Goal: Task Accomplishment & Management: Complete application form

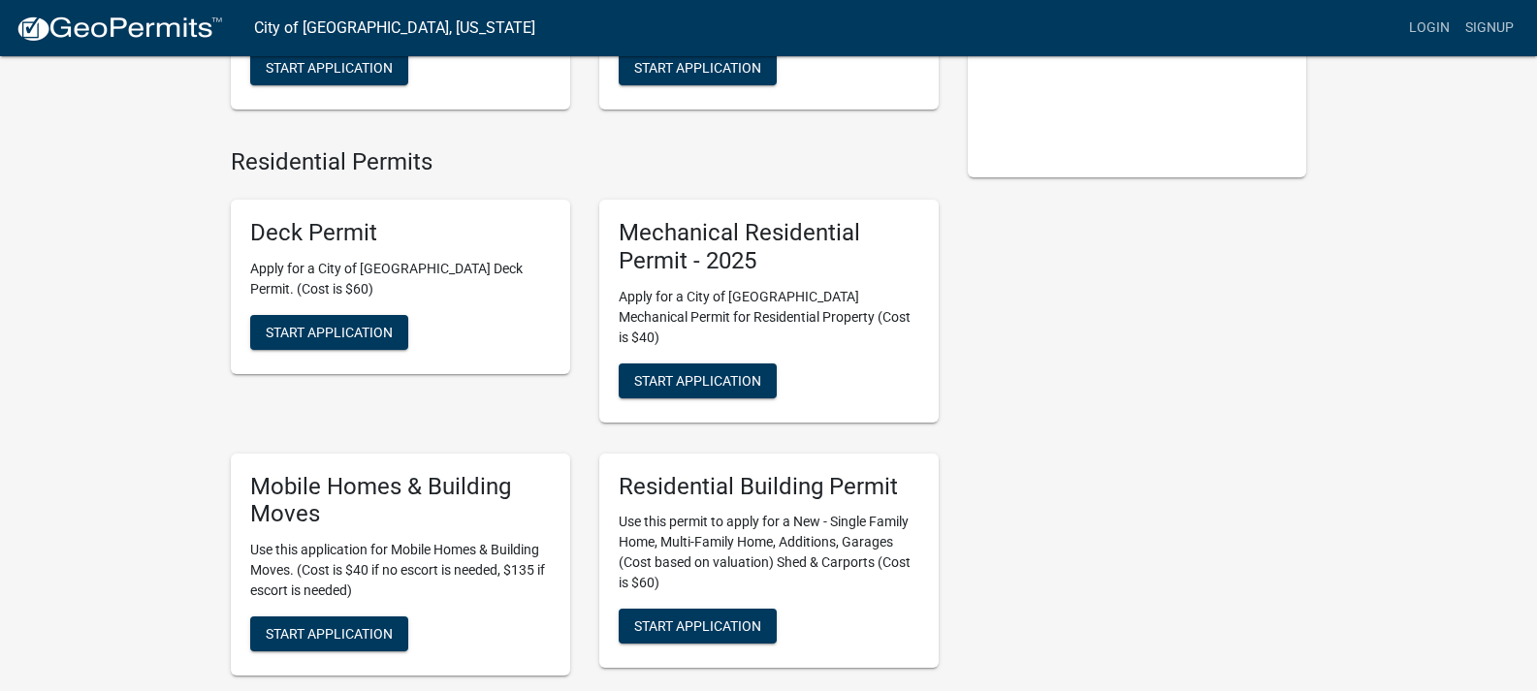
scroll to position [341, 0]
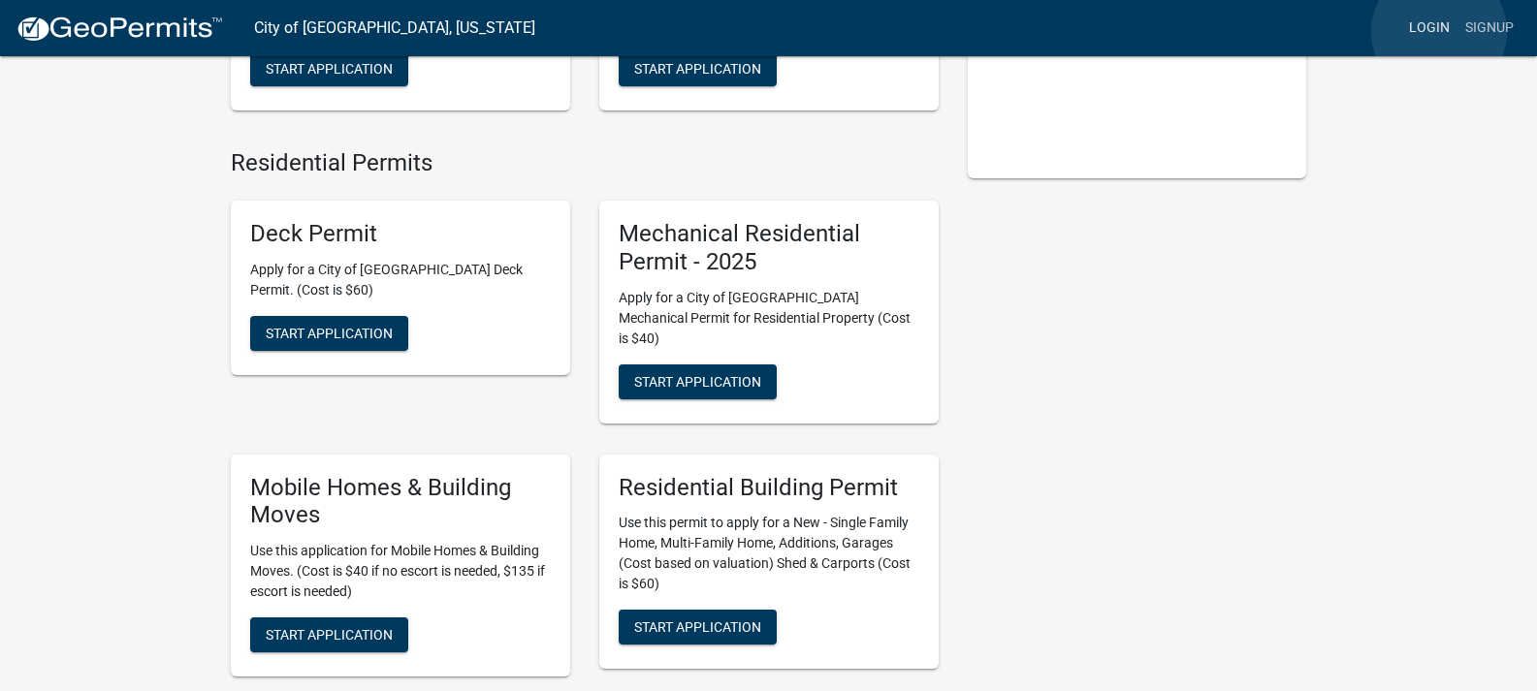
click at [1439, 32] on link "Login" at bounding box center [1429, 28] width 56 height 37
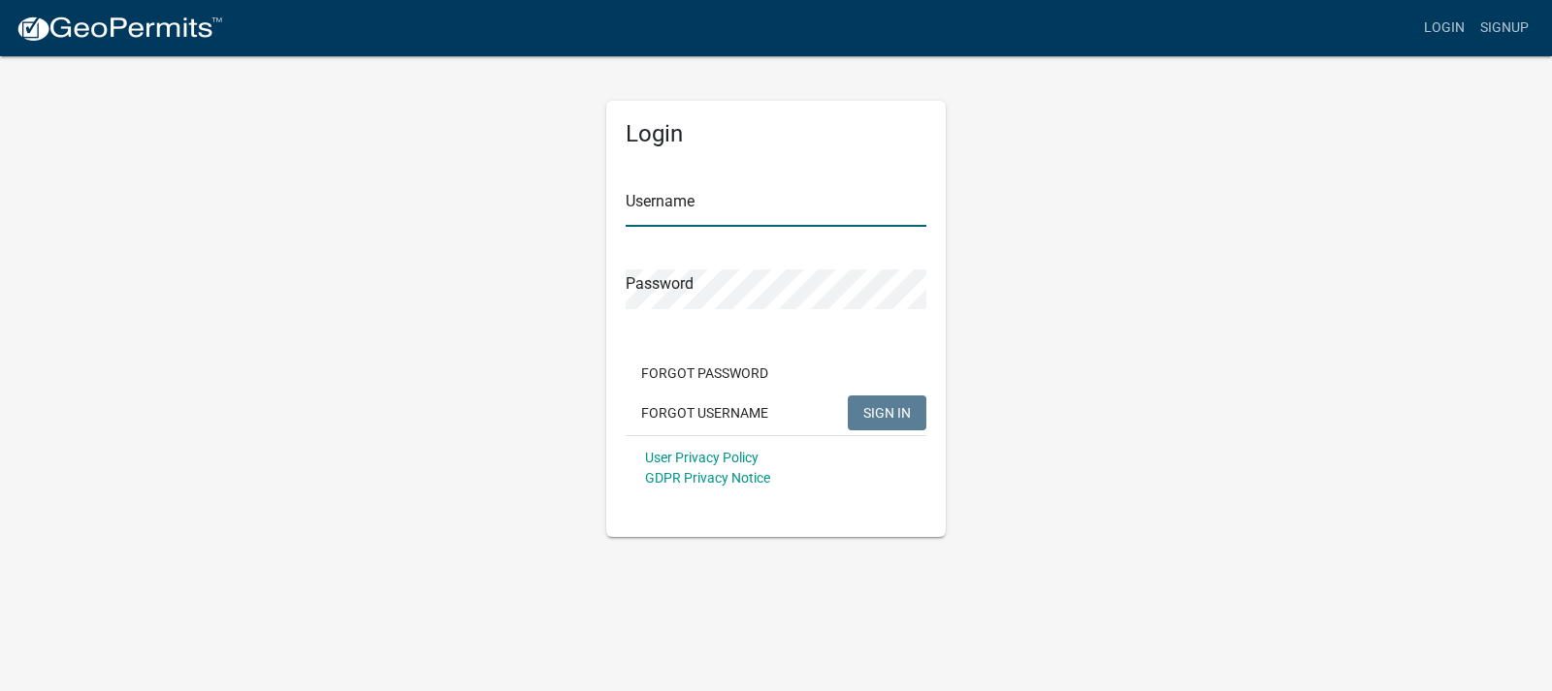
click at [820, 196] on input "Username" at bounding box center [776, 207] width 301 height 40
type input "puhlmann lumber"
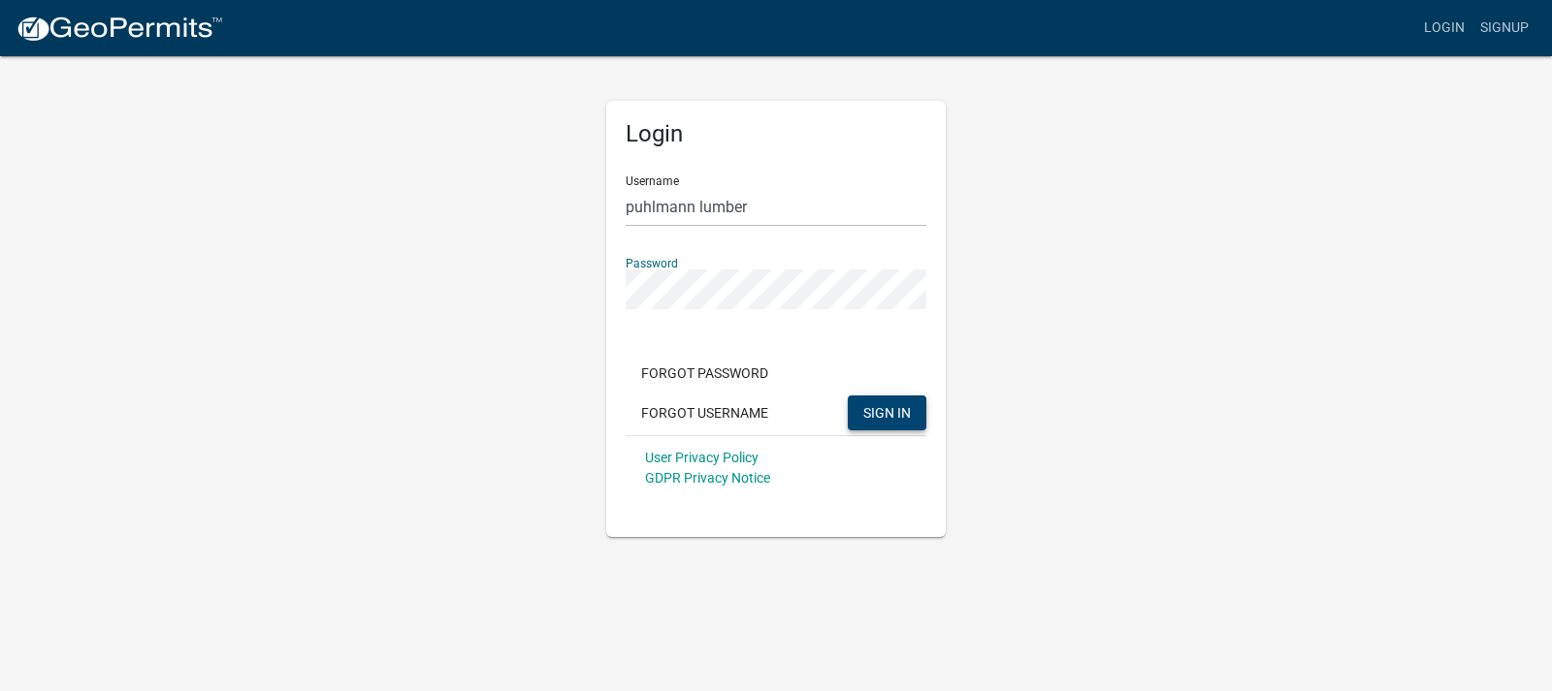
click at [897, 422] on button "SIGN IN" at bounding box center [887, 413] width 79 height 35
drag, startPoint x: 779, startPoint y: 205, endPoint x: 530, endPoint y: 177, distance: 249.8
click at [530, 177] on div "Login Username puhlmann lumber Password Forgot Password Forgot Username SIGN IN…" at bounding box center [776, 295] width 1106 height 483
type input "Puhlmann Lumber"
click at [848, 396] on button "SIGN IN" at bounding box center [887, 413] width 79 height 35
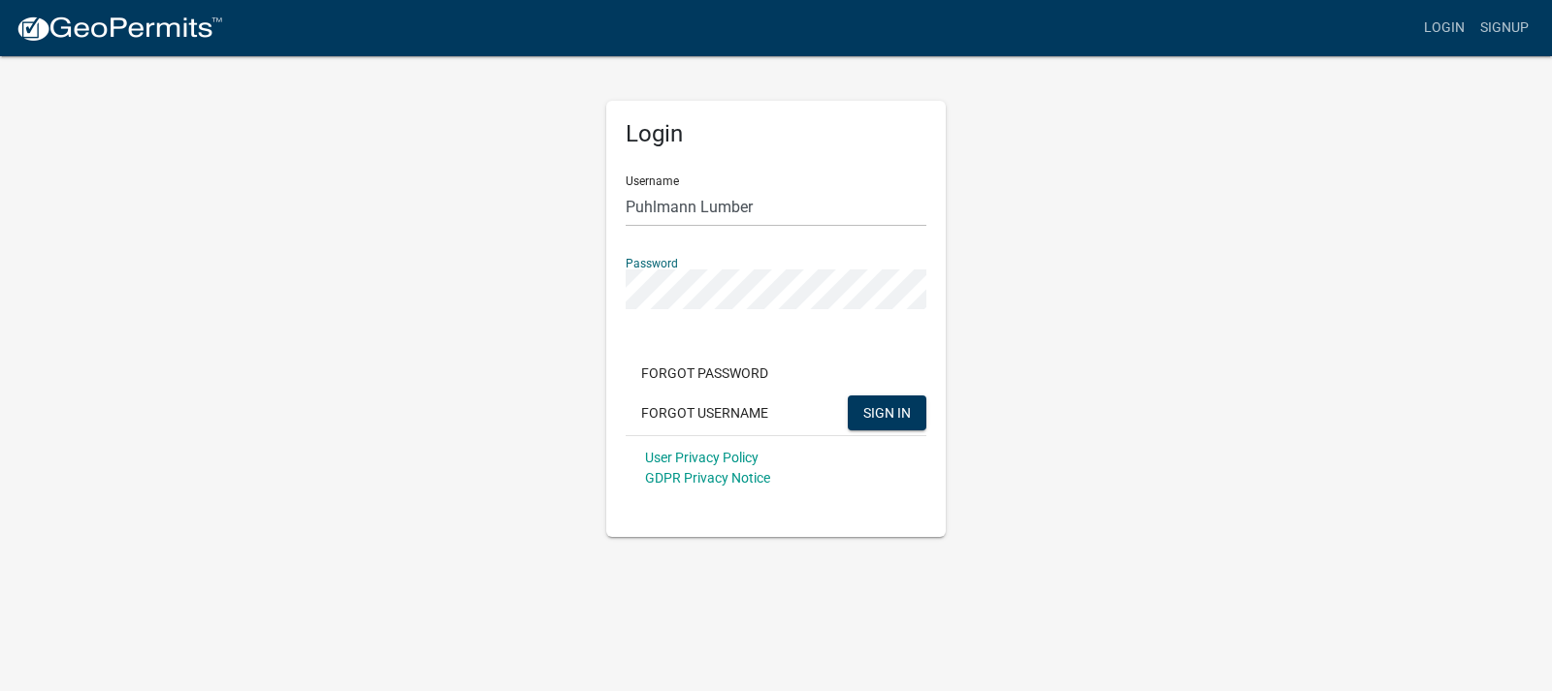
click at [1004, 404] on div "Login Username Puhlmann Lumber Password Forgot Password Forgot Username SIGN IN…" at bounding box center [776, 295] width 1106 height 483
click at [717, 415] on button "Forgot Username" at bounding box center [705, 413] width 158 height 35
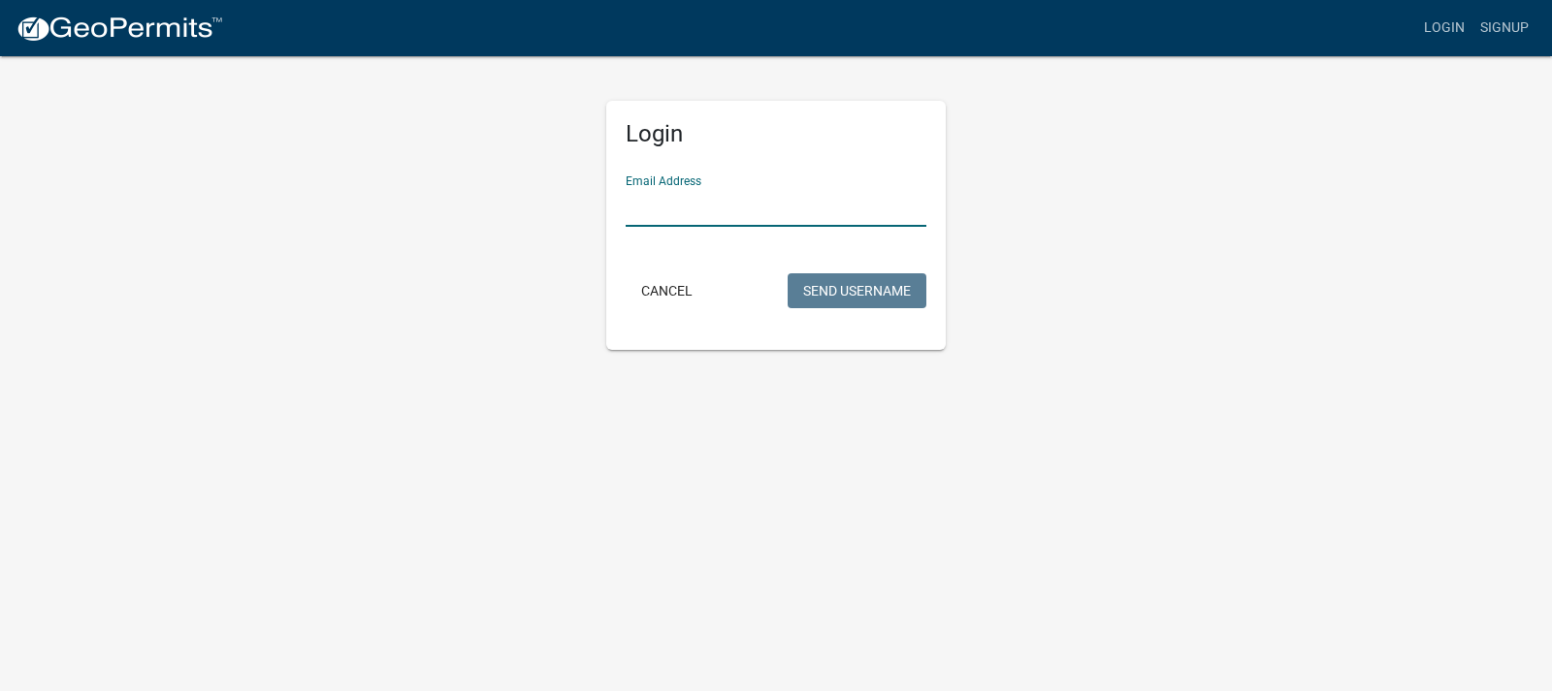
click at [728, 202] on input "Email Address" at bounding box center [776, 207] width 301 height 40
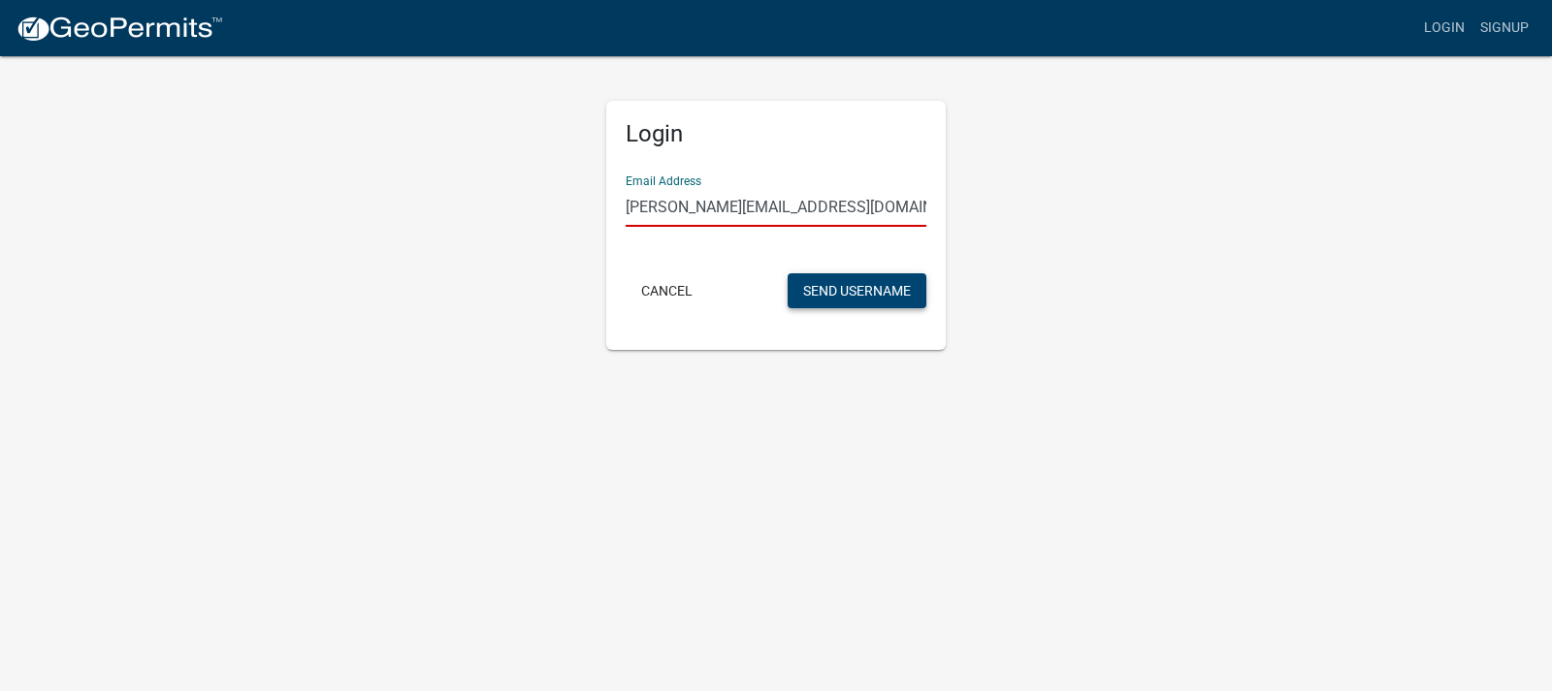
type input "[PERSON_NAME][EMAIL_ADDRESS][DOMAIN_NAME]"
click at [828, 288] on button "Send Username" at bounding box center [856, 290] width 139 height 35
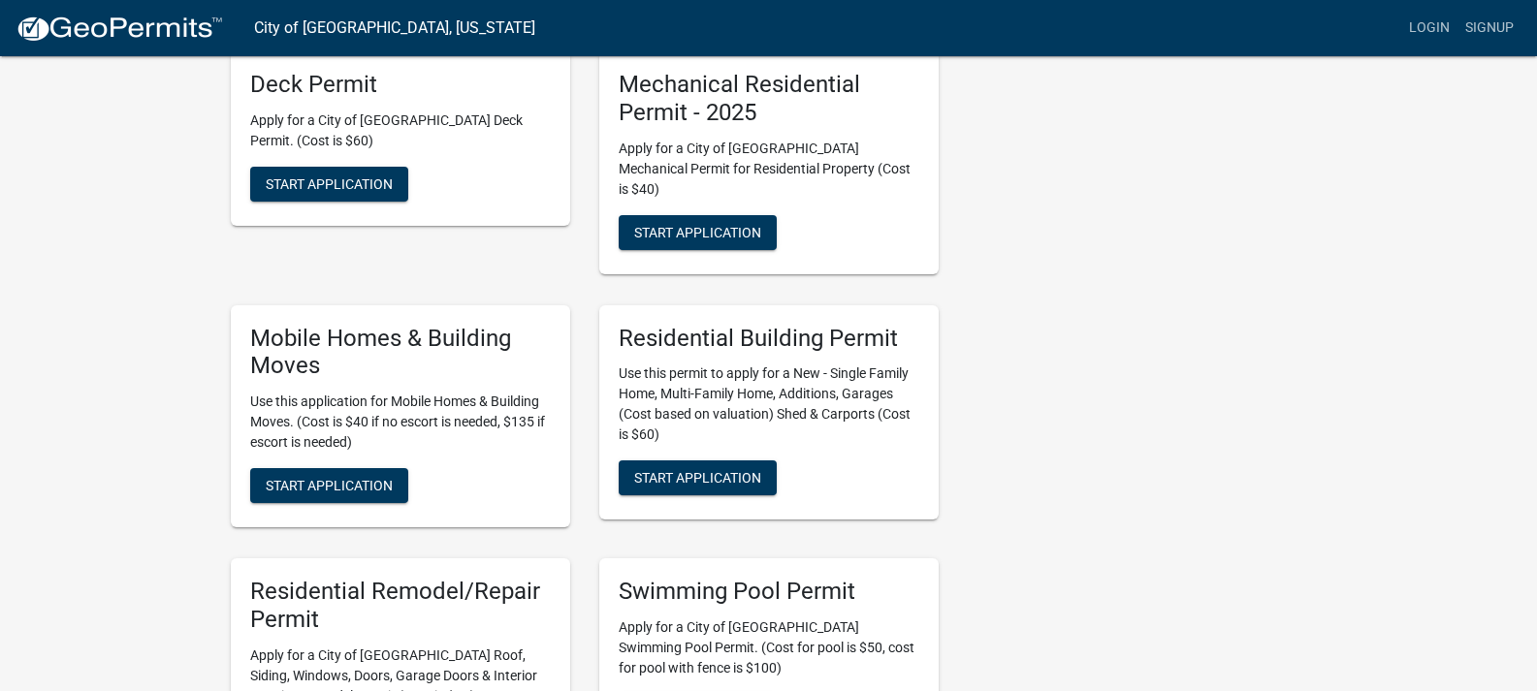
scroll to position [291, 0]
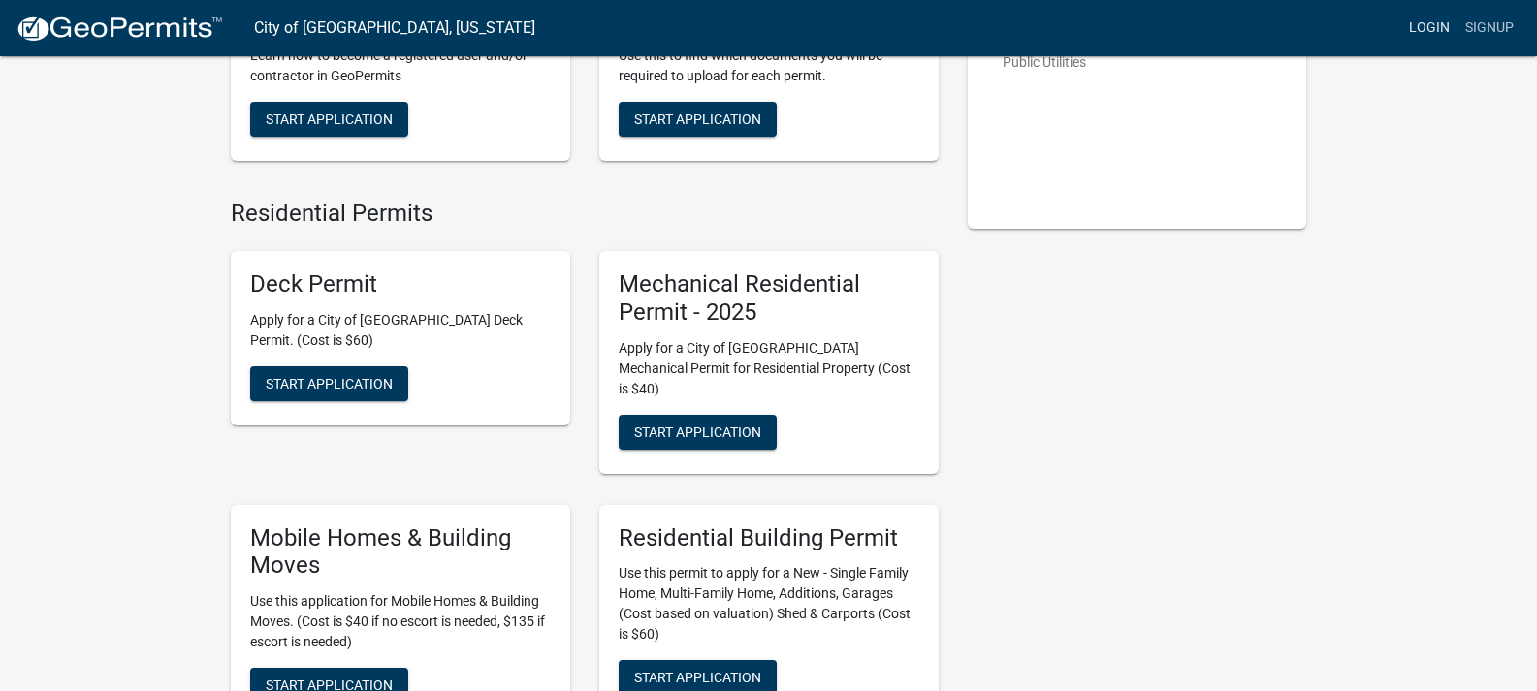
click at [1422, 33] on link "Login" at bounding box center [1429, 28] width 56 height 37
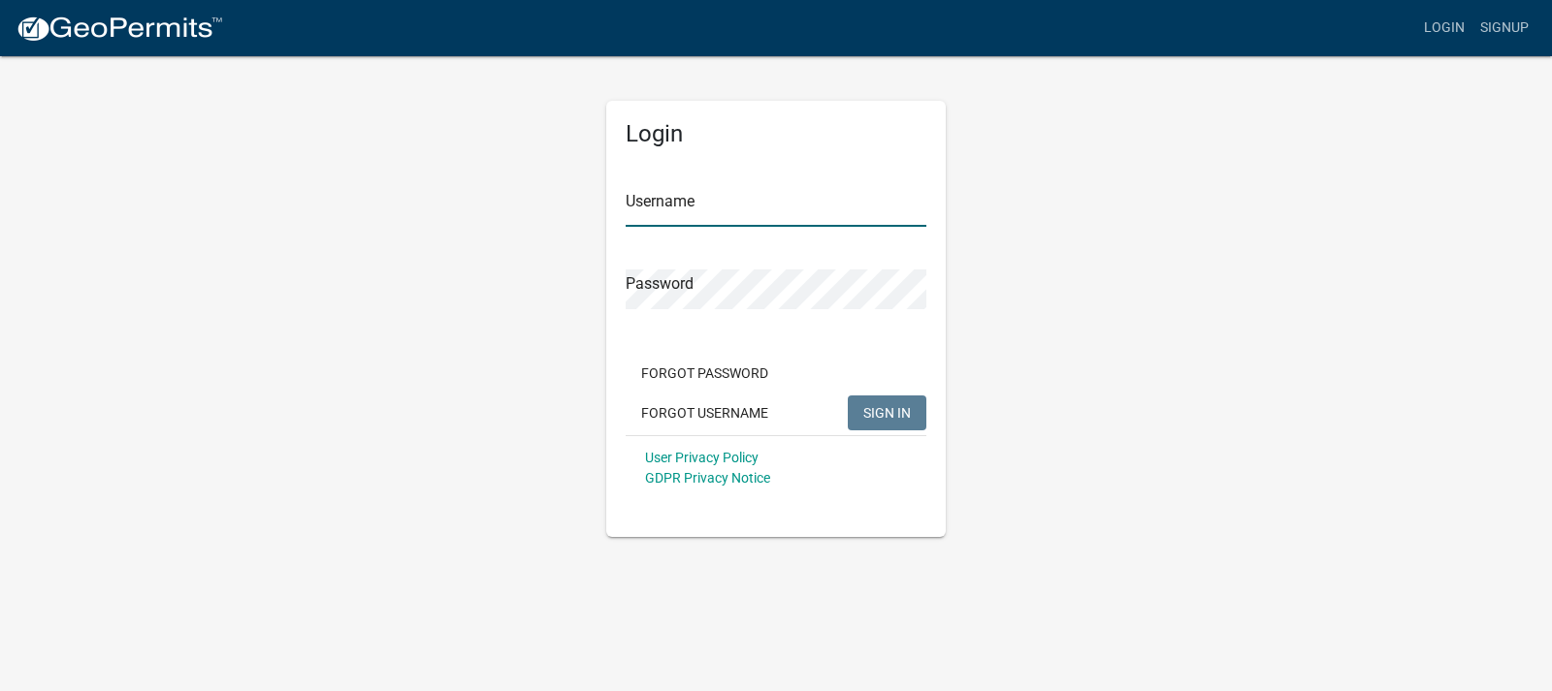
click at [837, 192] on input "Username" at bounding box center [776, 207] width 301 height 40
type input "PuhlmannLumber"
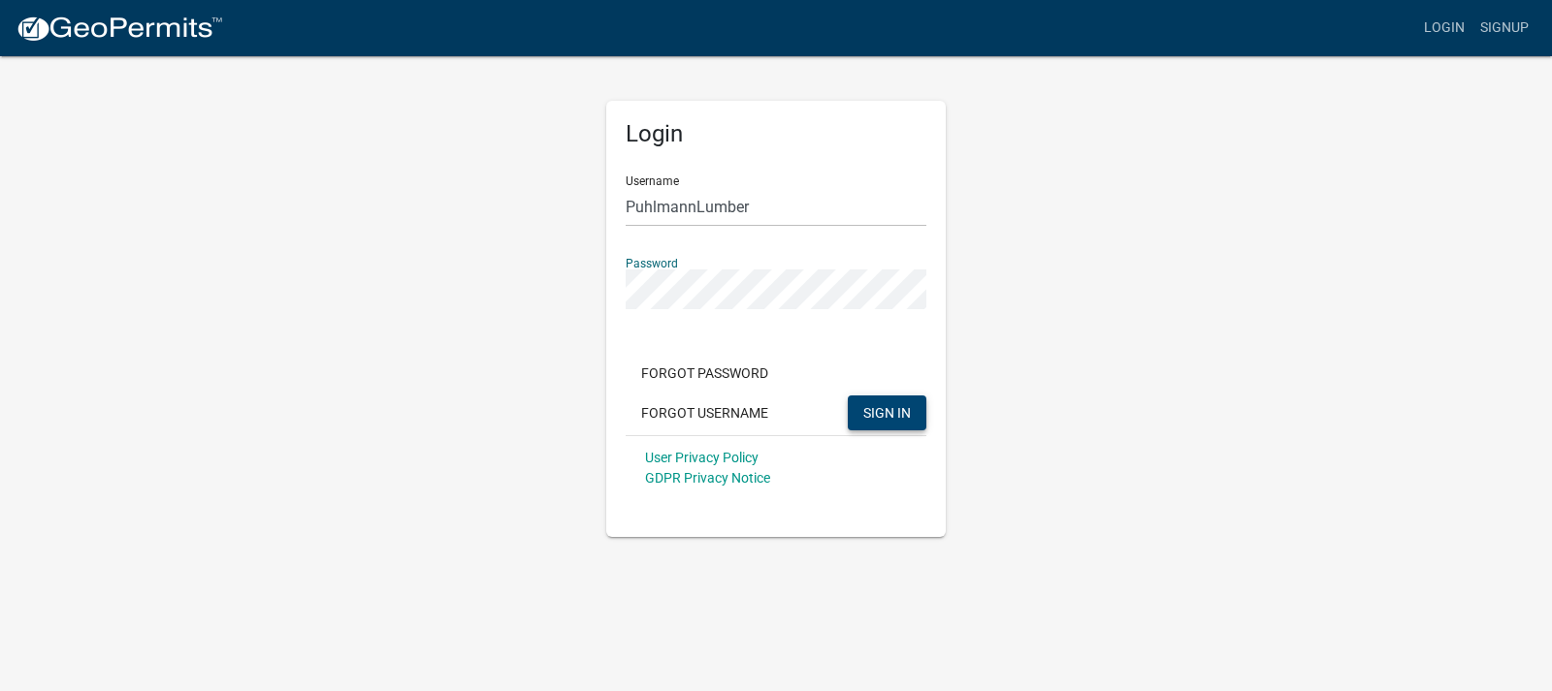
click at [880, 427] on button "SIGN IN" at bounding box center [887, 413] width 79 height 35
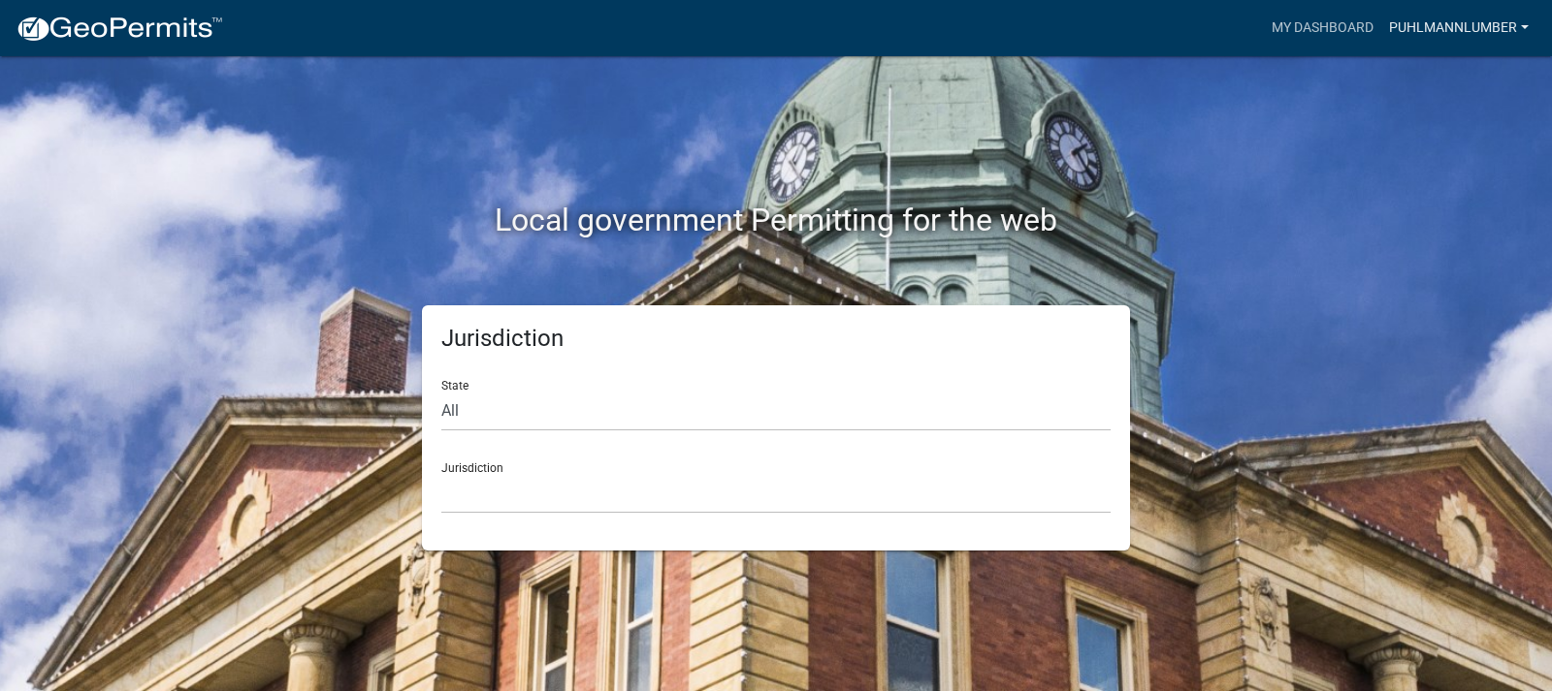
click at [1437, 28] on link "Puhlmannlumber" at bounding box center [1458, 28] width 155 height 37
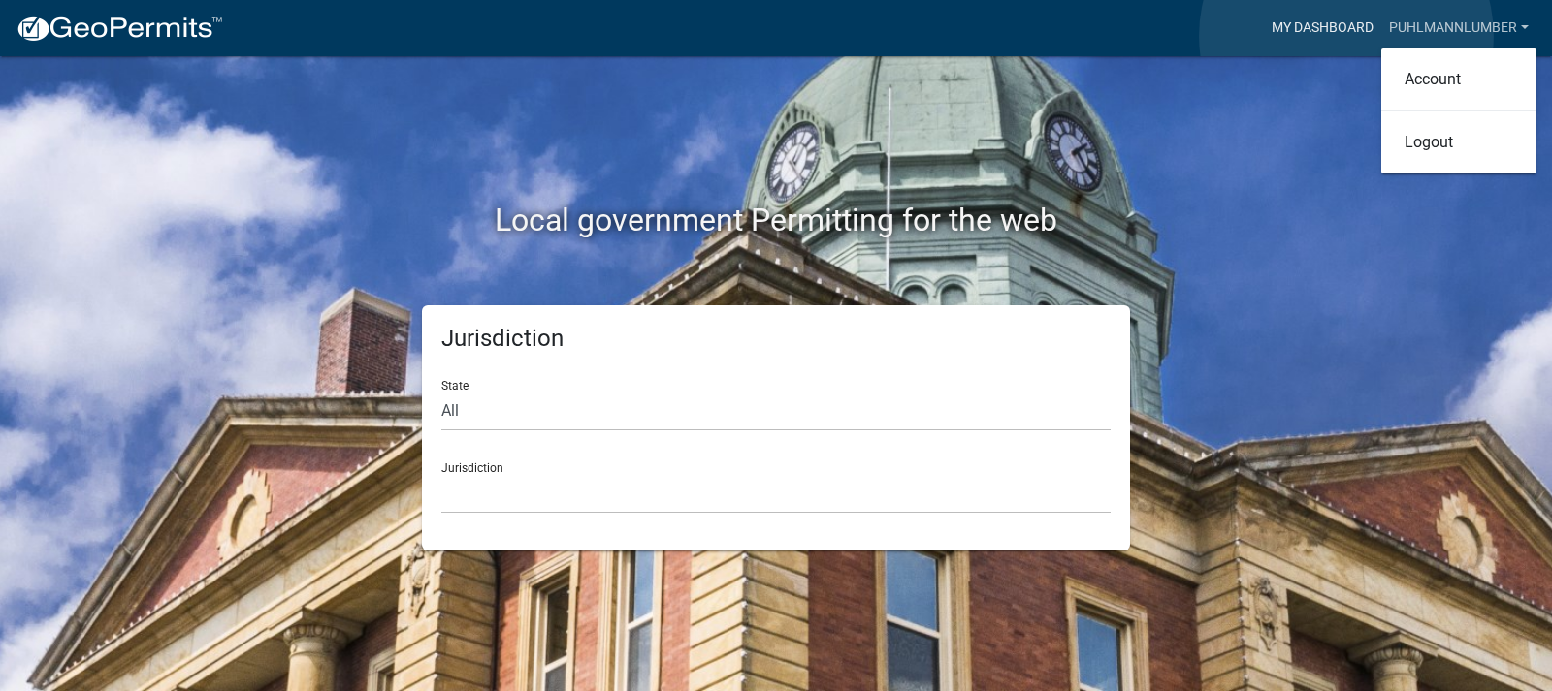
click at [1345, 36] on link "My Dashboard" at bounding box center [1322, 28] width 117 height 37
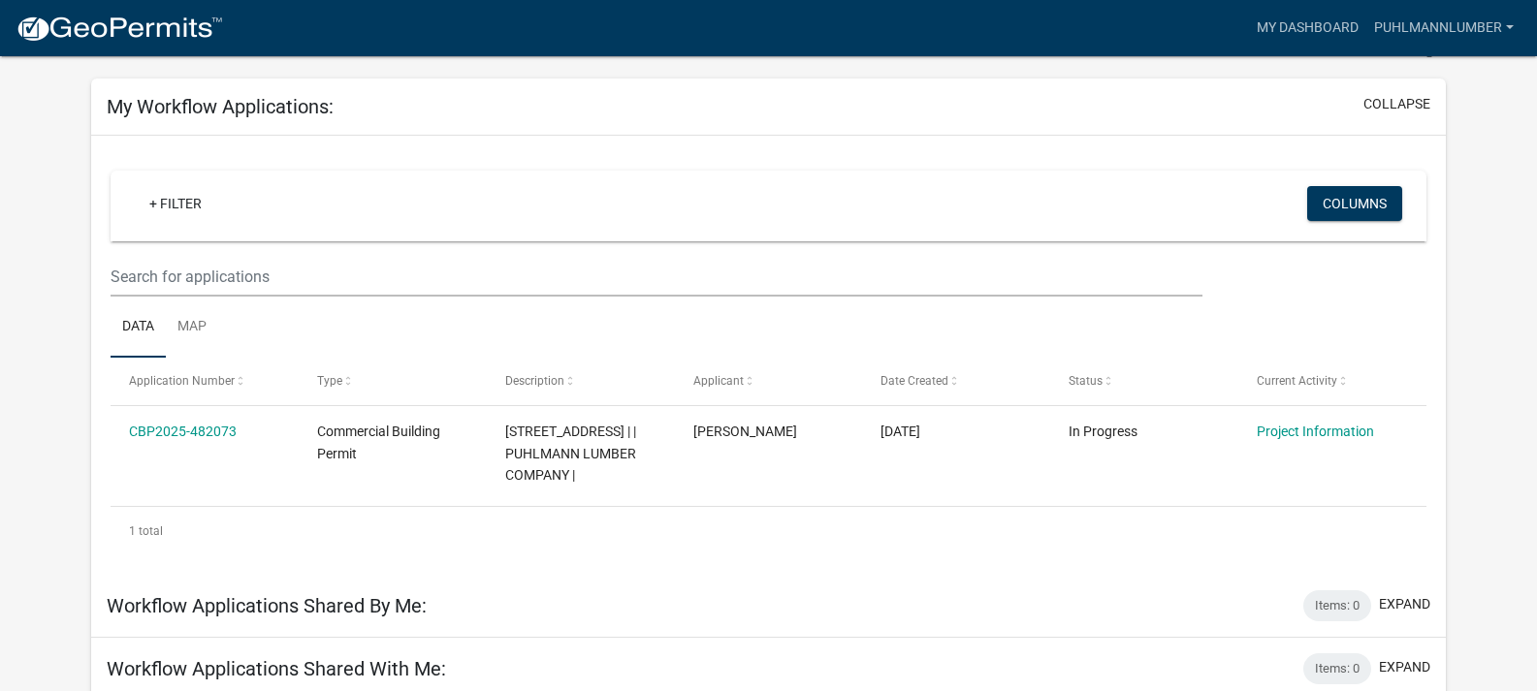
scroll to position [63, 0]
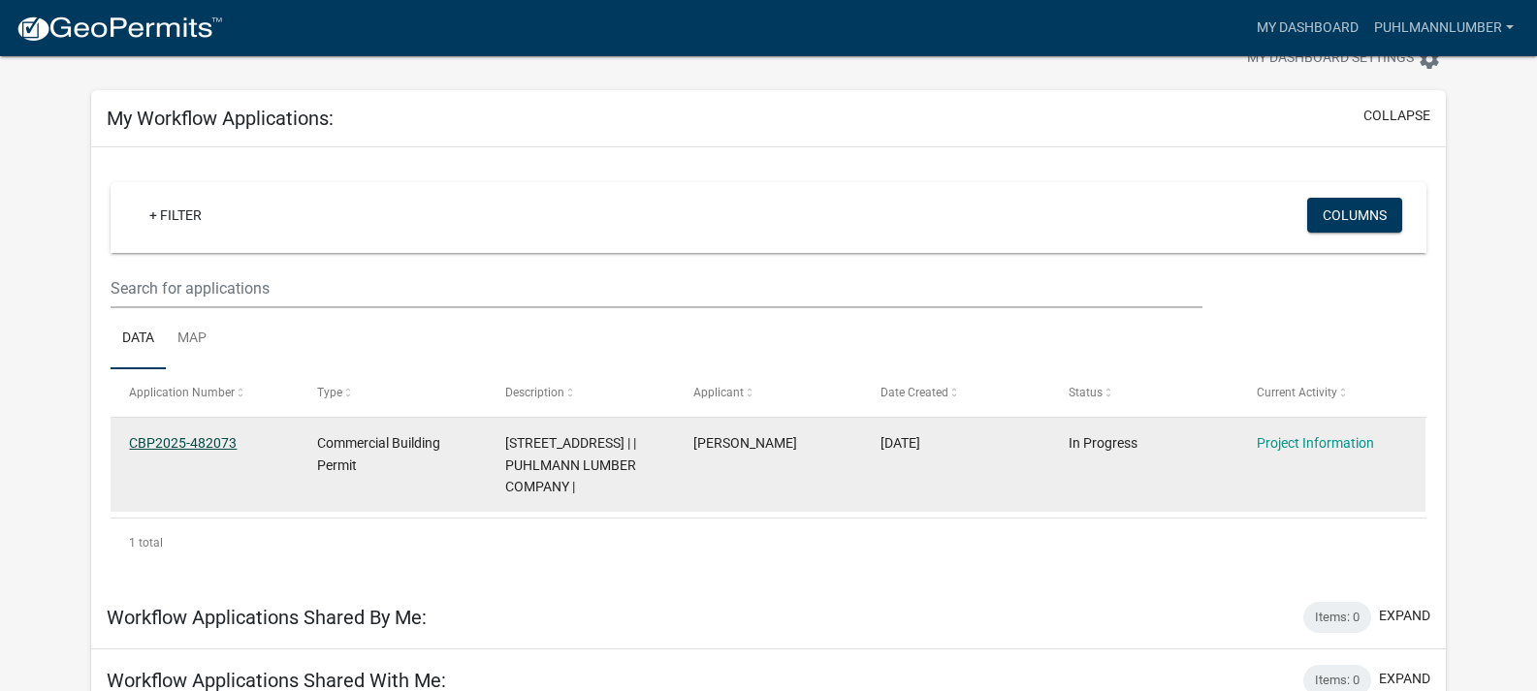
click at [219, 445] on link "CBP2025-482073" at bounding box center [183, 443] width 108 height 16
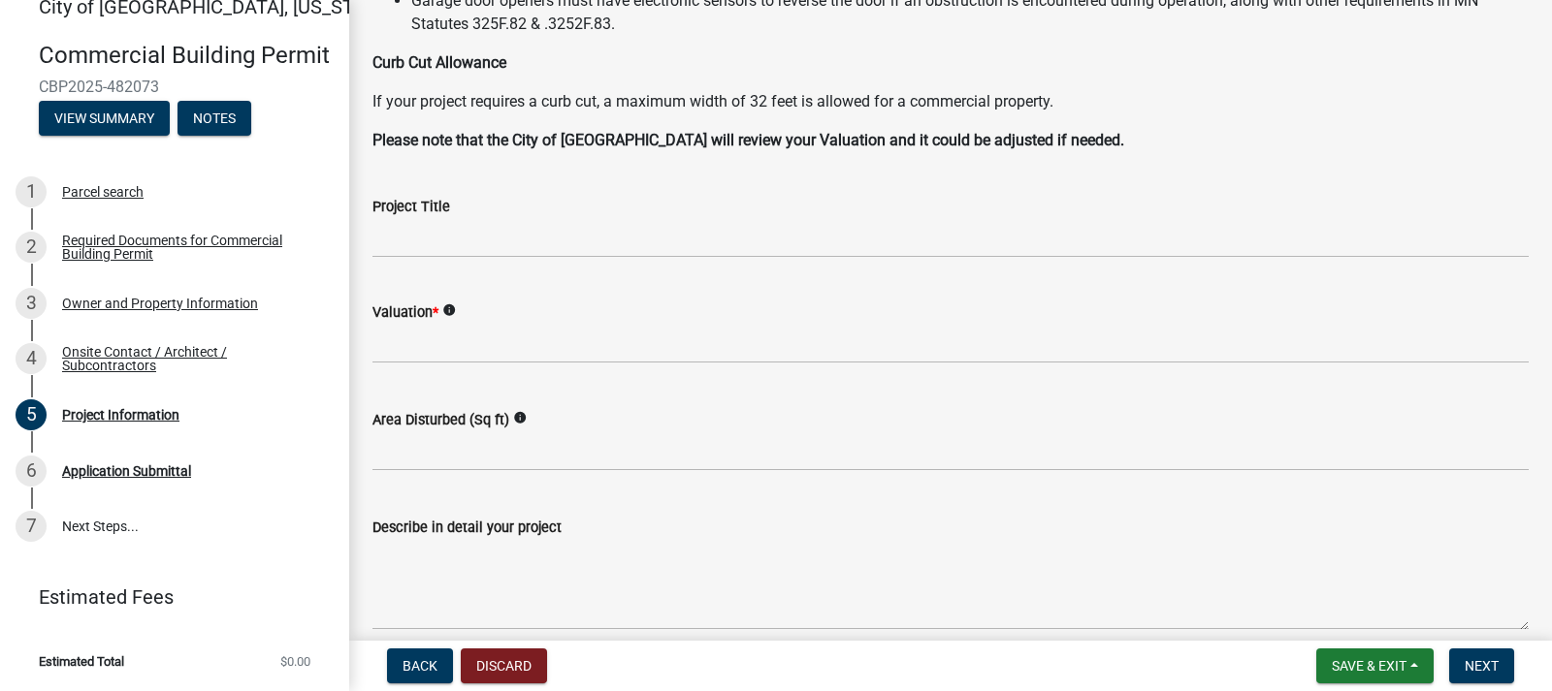
scroll to position [485, 0]
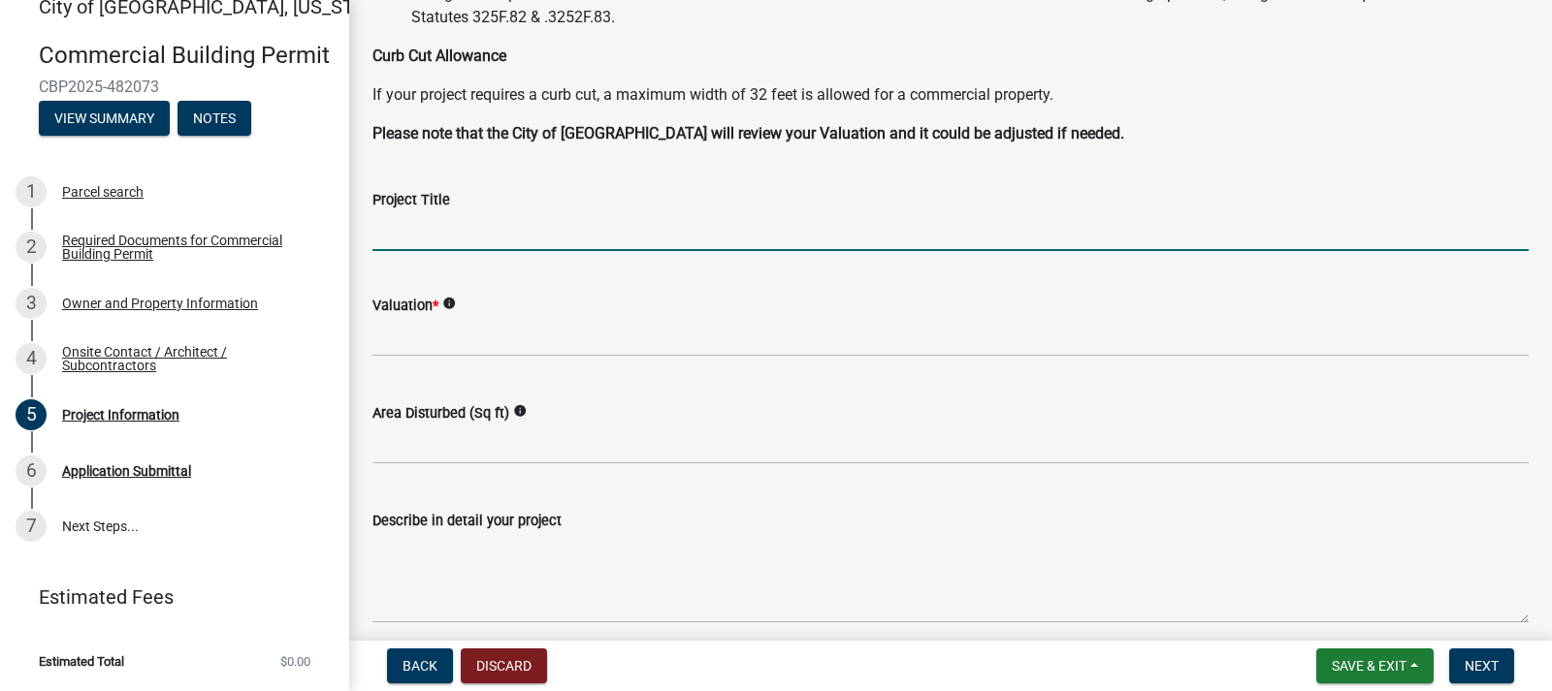
click at [506, 239] on input "Project Title" at bounding box center [950, 231] width 1156 height 40
type input "S"
type input "shed 4"
click at [438, 303] on span "*" at bounding box center [436, 306] width 6 height 16
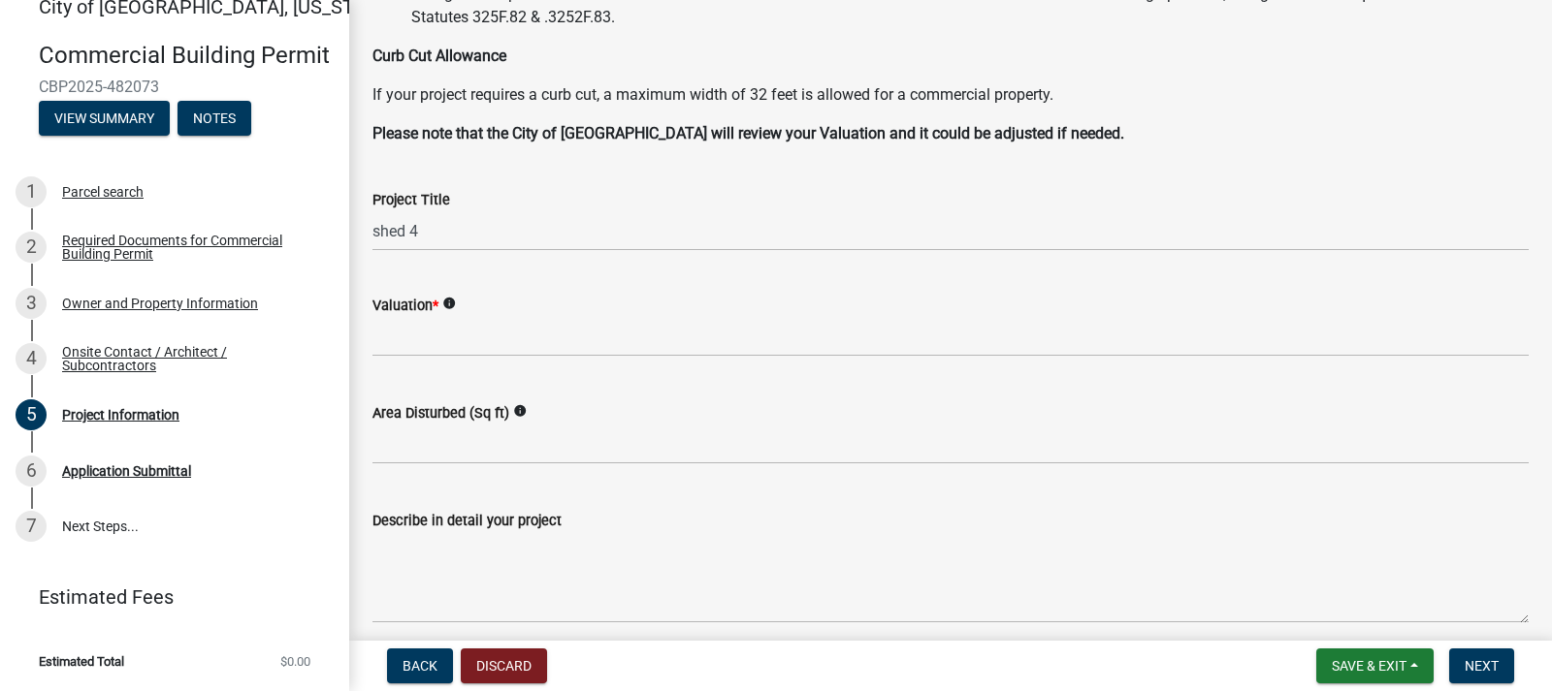
click at [456, 309] on icon "info" at bounding box center [449, 304] width 14 height 14
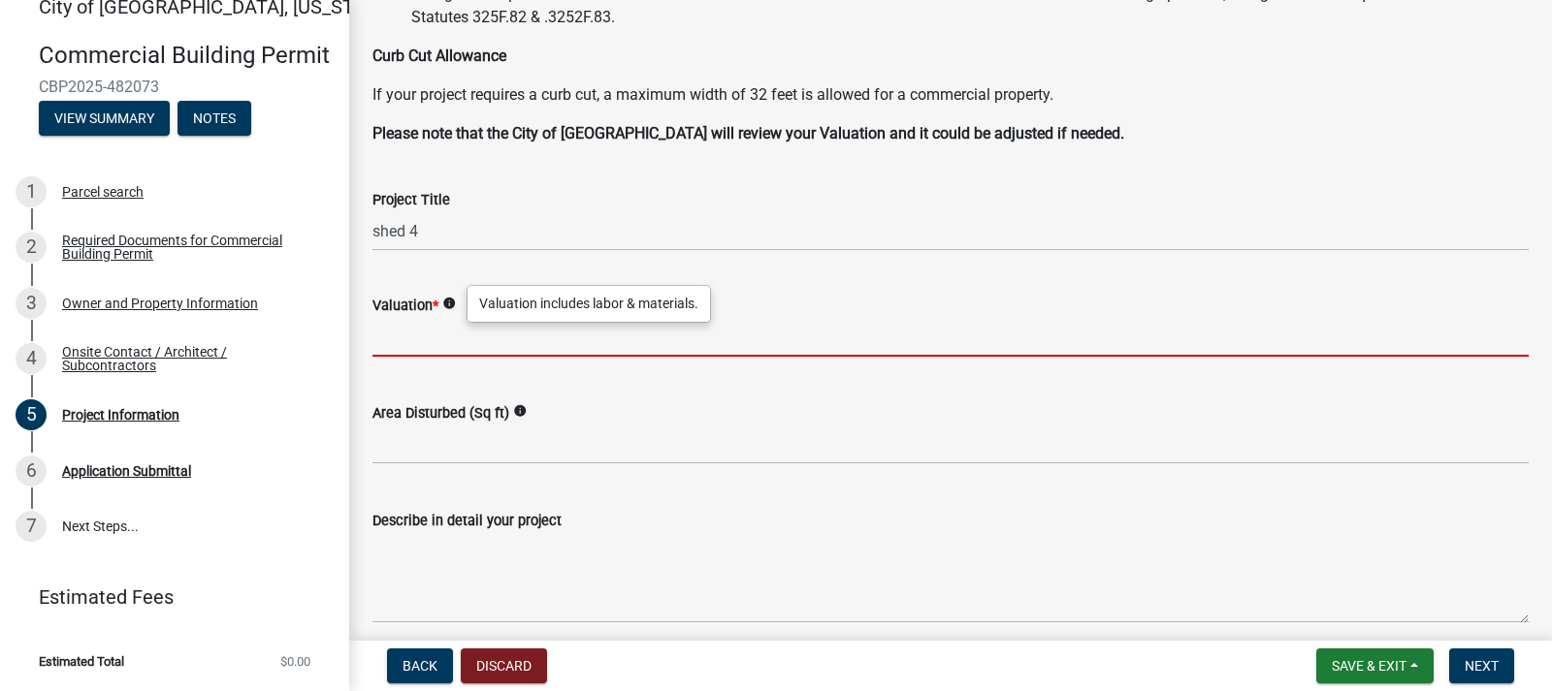
click at [402, 333] on input "text" at bounding box center [950, 337] width 1156 height 40
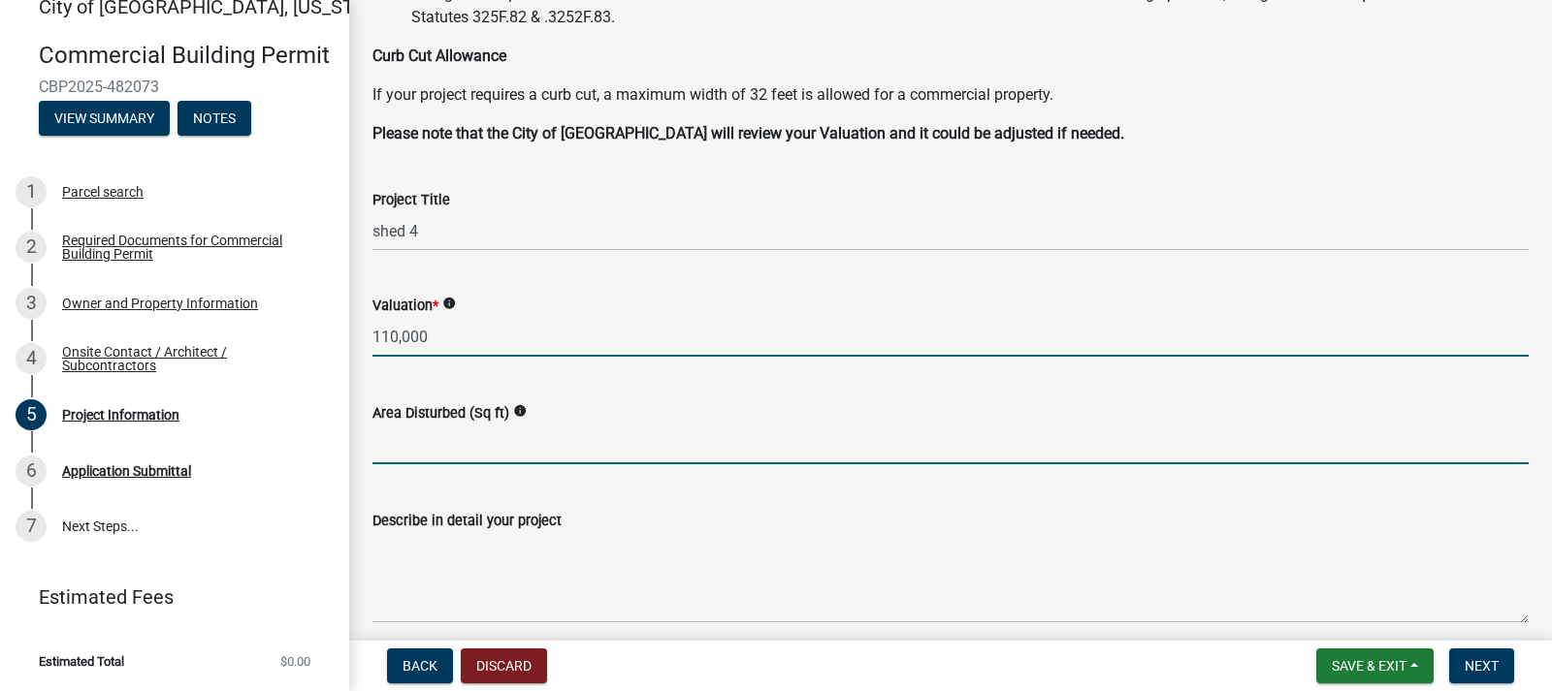
type input "110000"
click at [388, 441] on input "text" at bounding box center [950, 445] width 1156 height 40
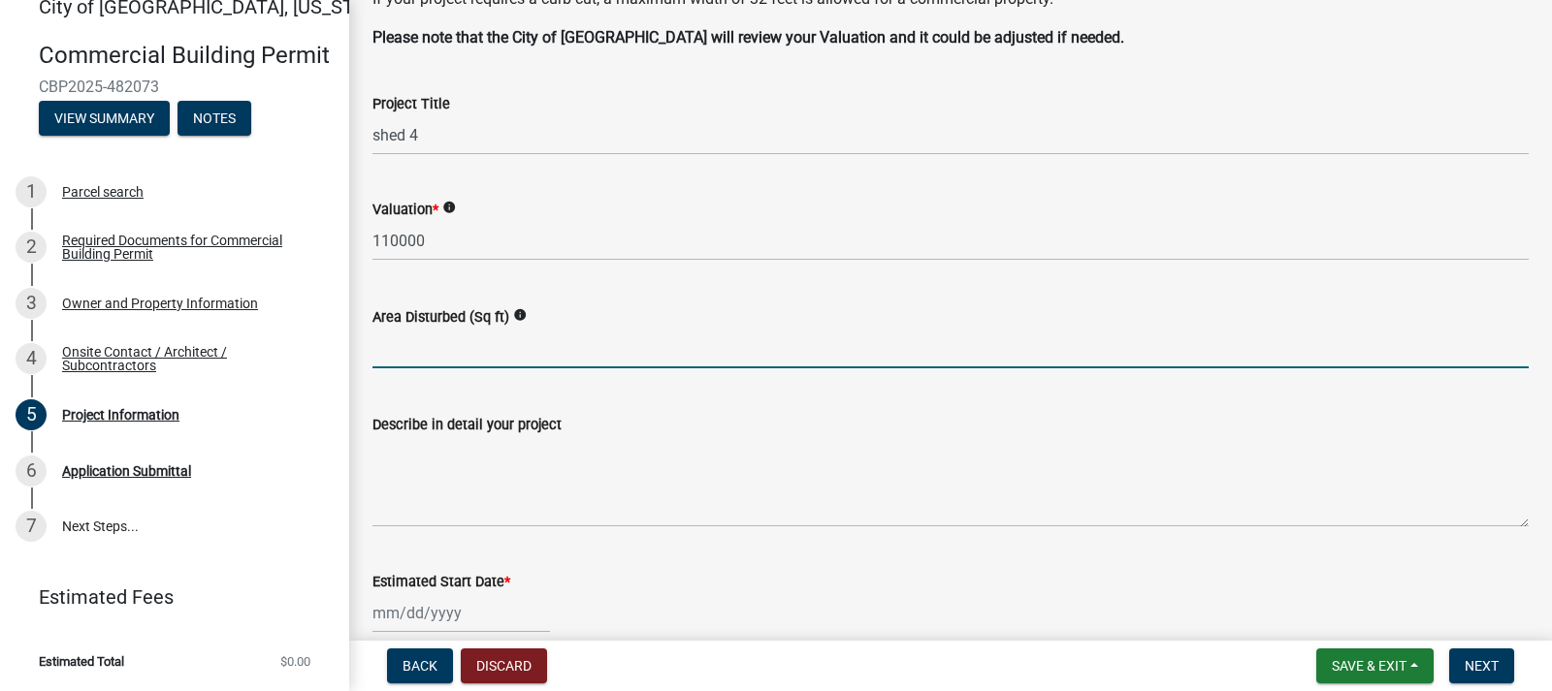
scroll to position [538, 0]
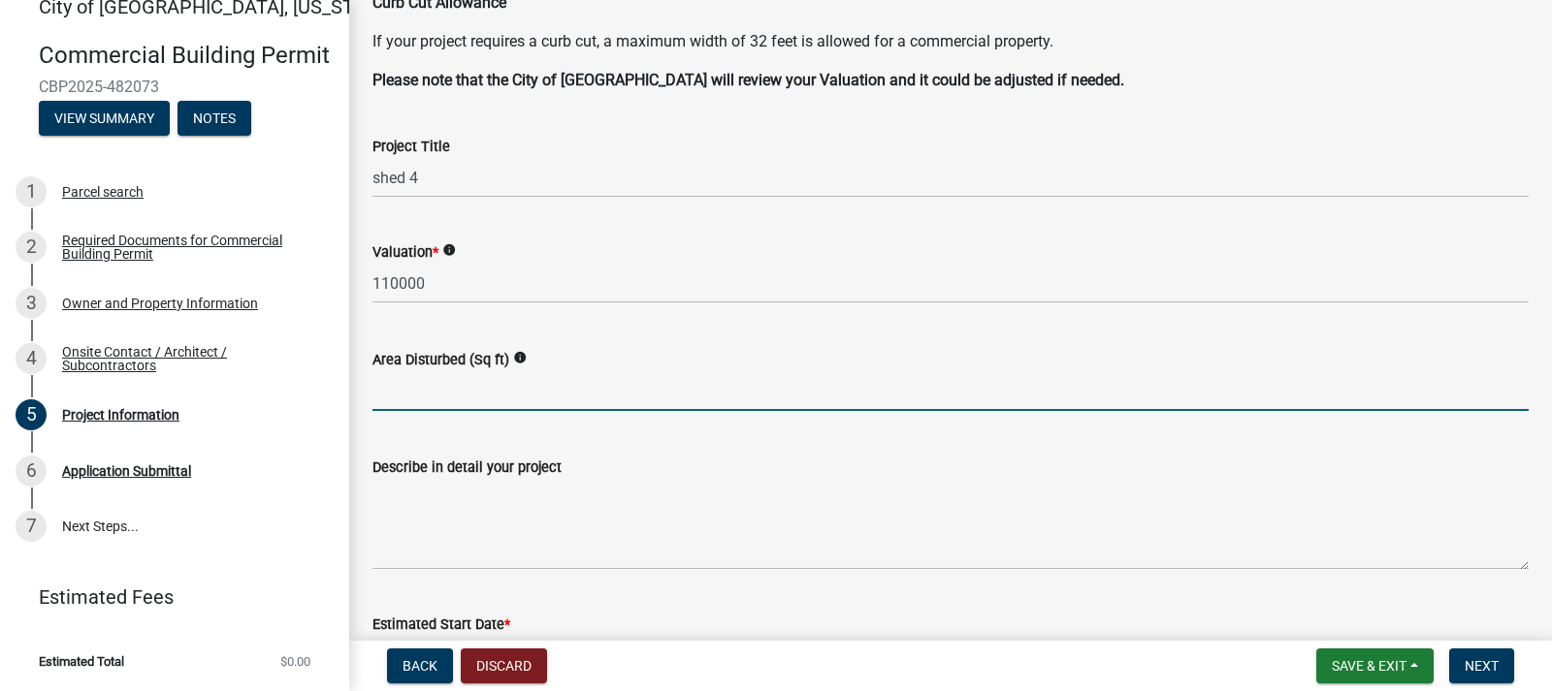
click at [399, 392] on input "text" at bounding box center [950, 391] width 1156 height 40
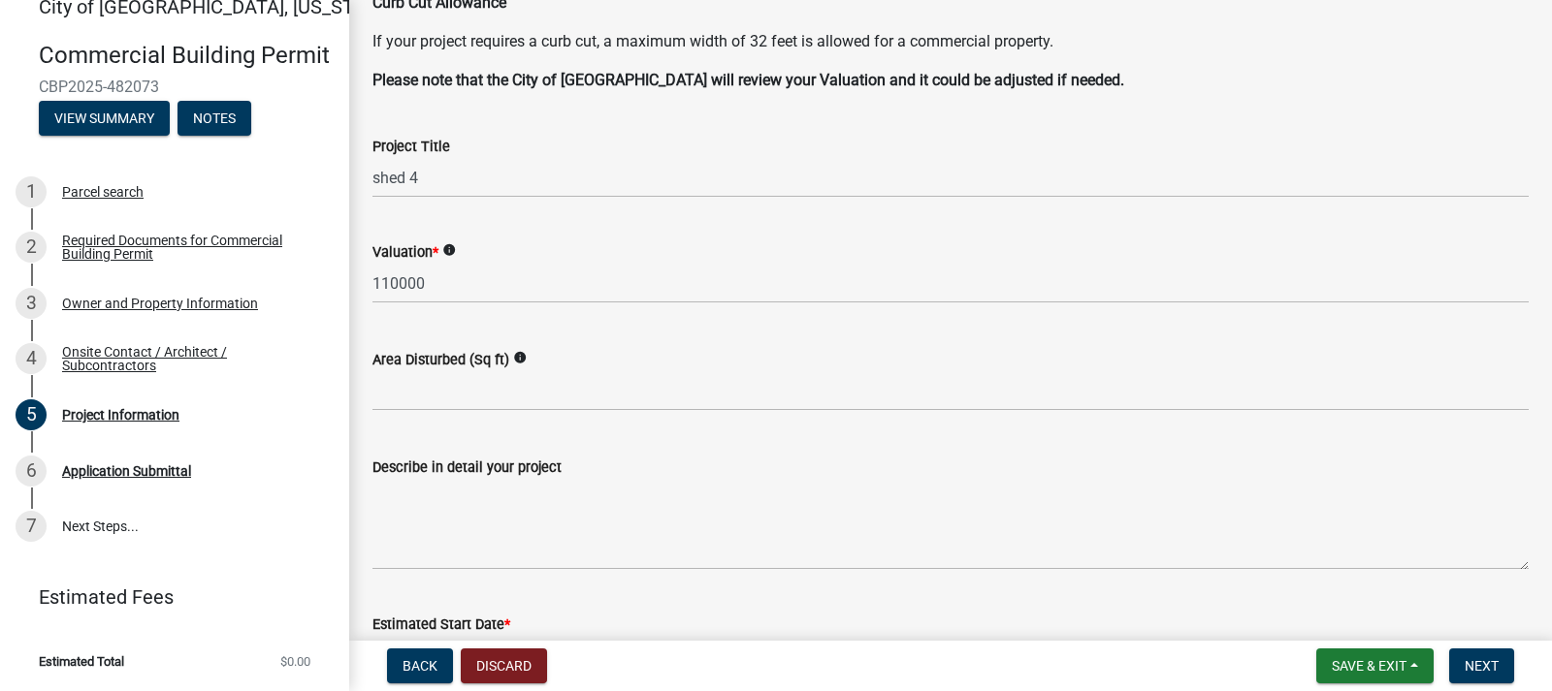
click at [518, 356] on icon "info" at bounding box center [520, 358] width 14 height 14
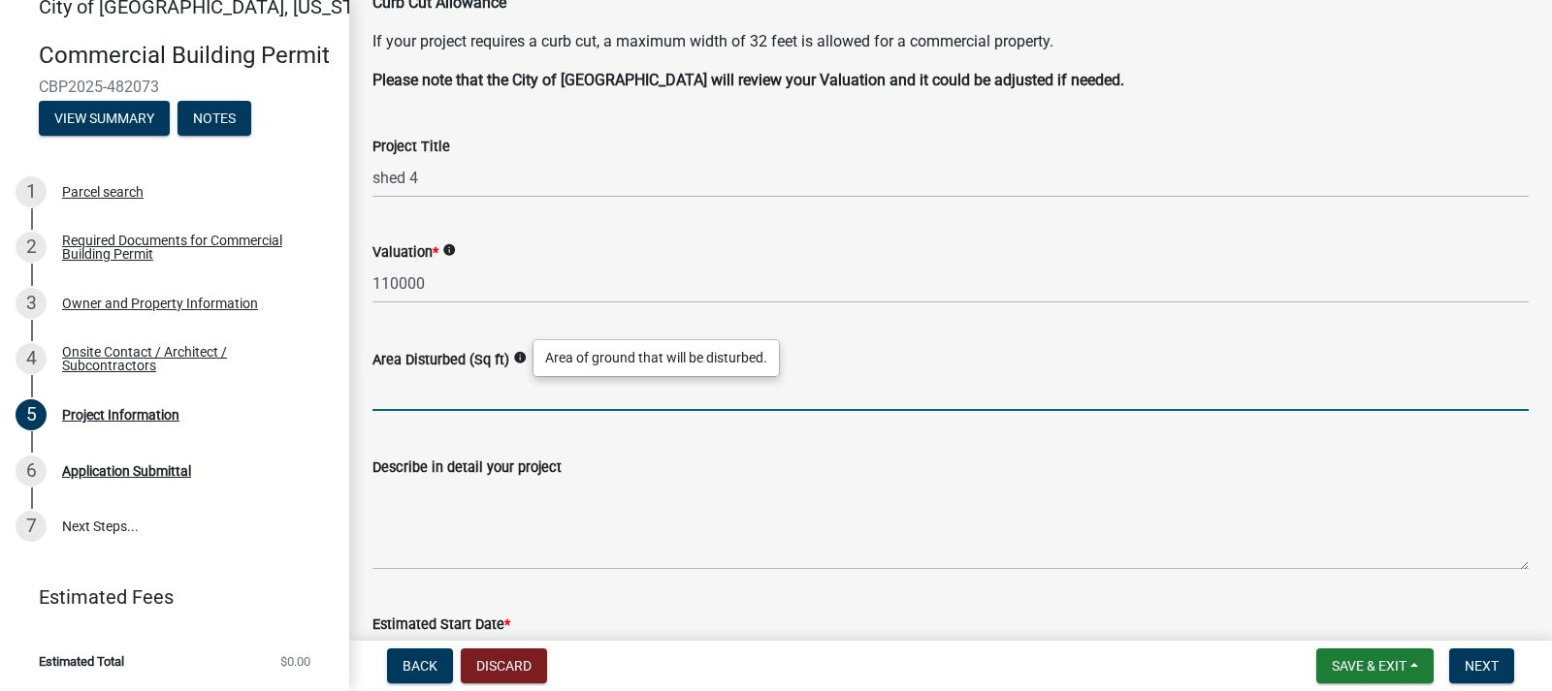
click at [429, 386] on input "text" at bounding box center [950, 391] width 1156 height 40
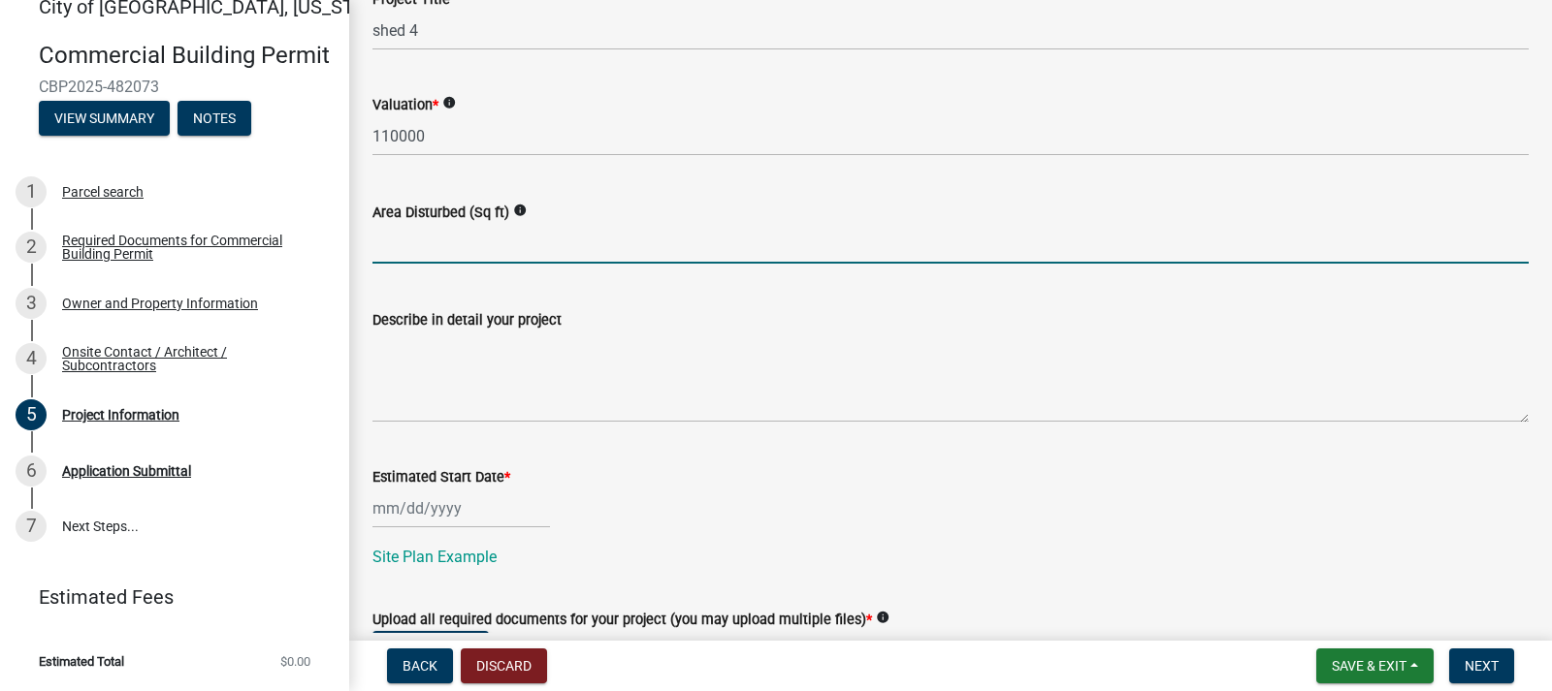
scroll to position [732, 0]
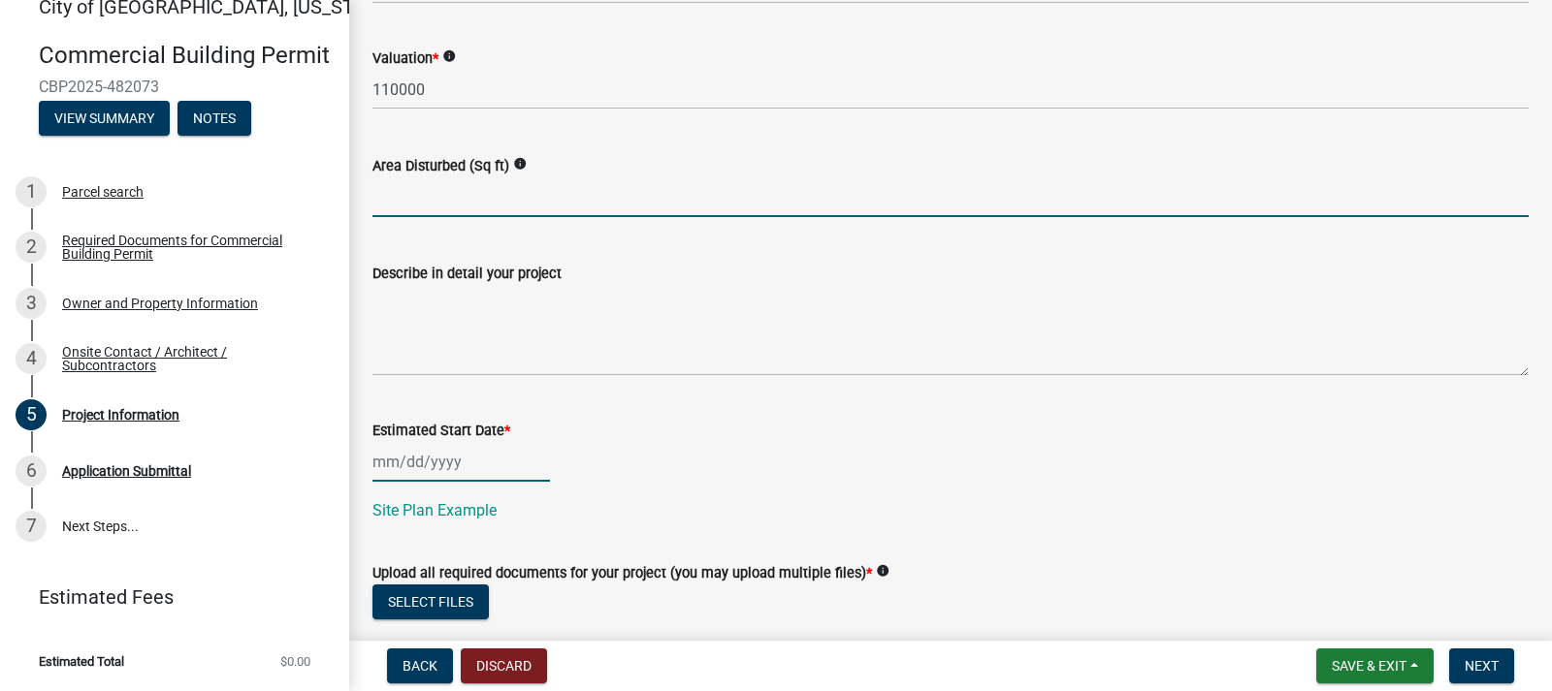
click at [459, 459] on div at bounding box center [460, 462] width 177 height 40
select select "9"
select select "2025"
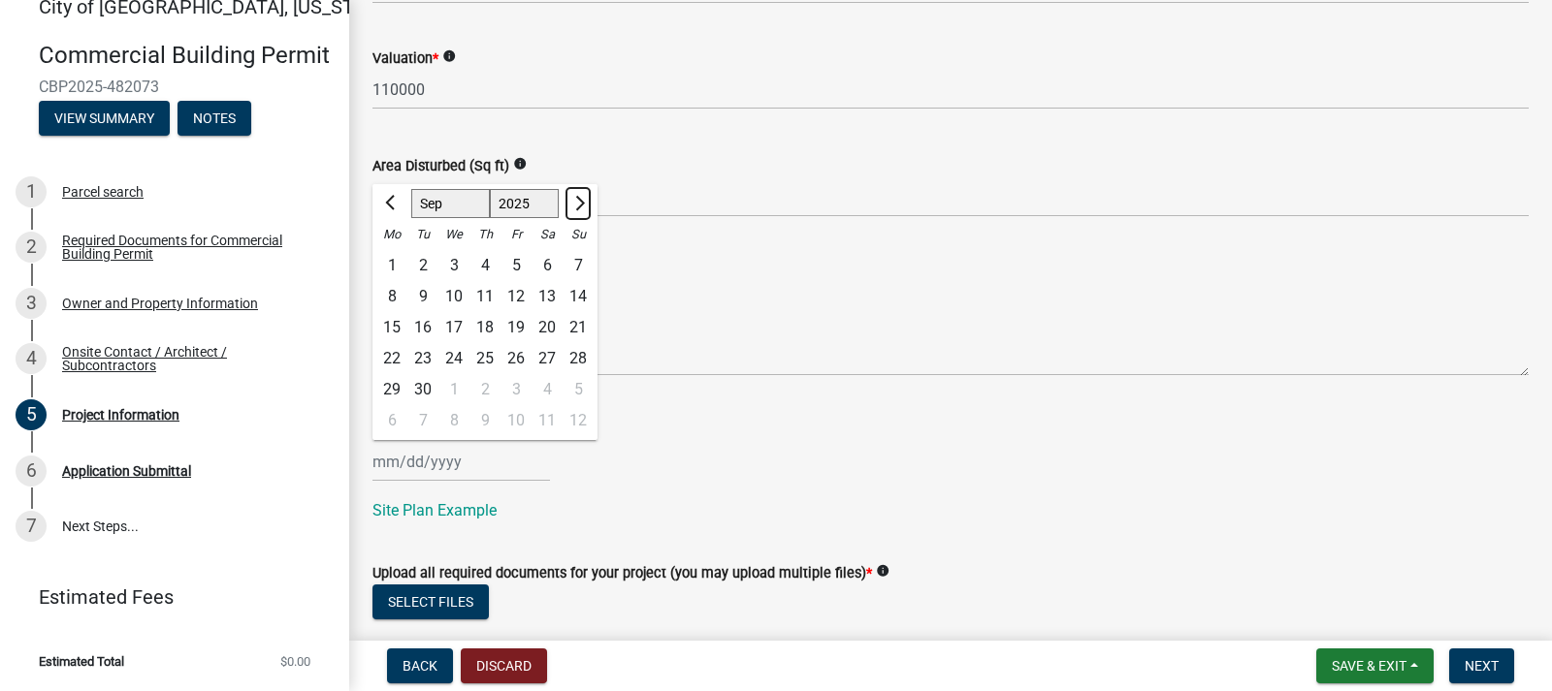
click at [573, 192] on button "Next month" at bounding box center [577, 203] width 23 height 31
select select "10"
click at [547, 269] on div "4" at bounding box center [546, 265] width 31 height 31
type input "[DATE]"
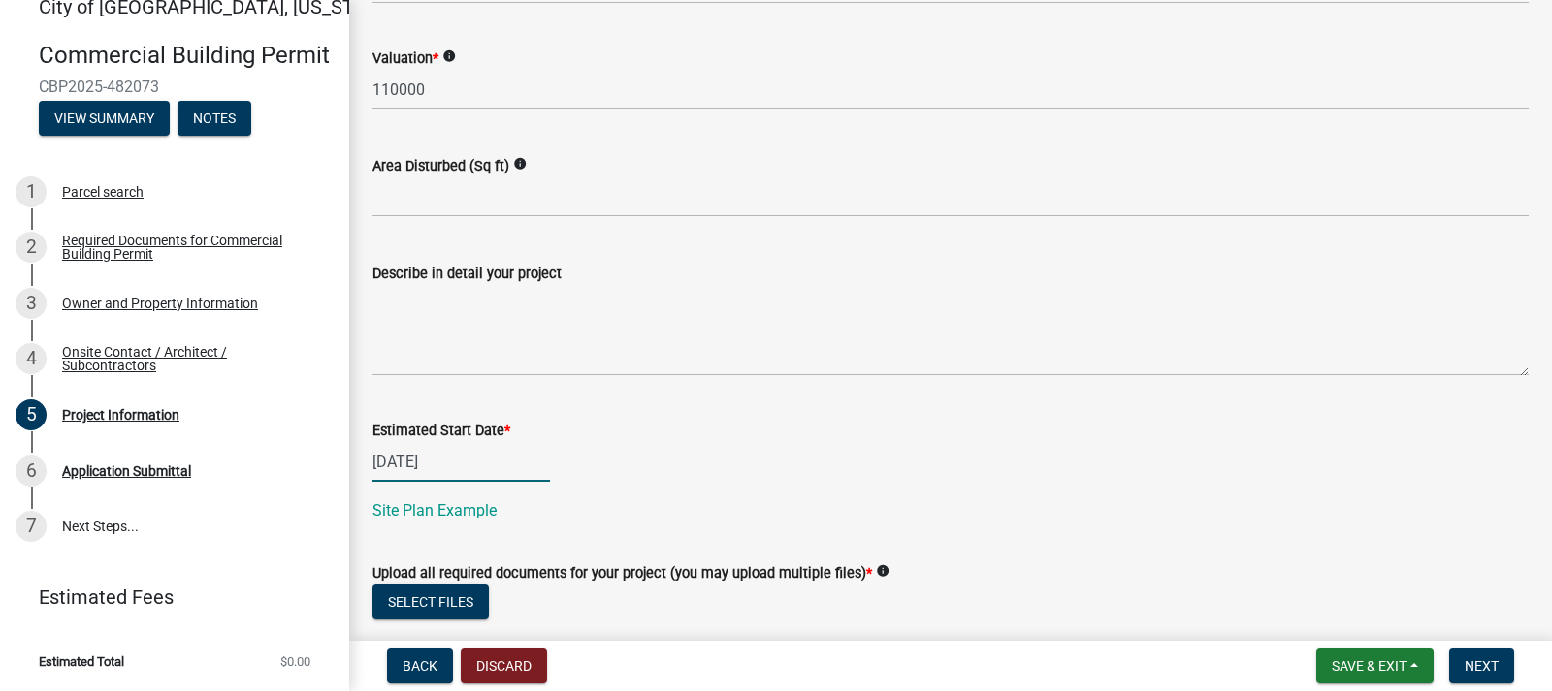
click at [465, 466] on div "[DATE]" at bounding box center [460, 462] width 177 height 40
select select "10"
select select "2025"
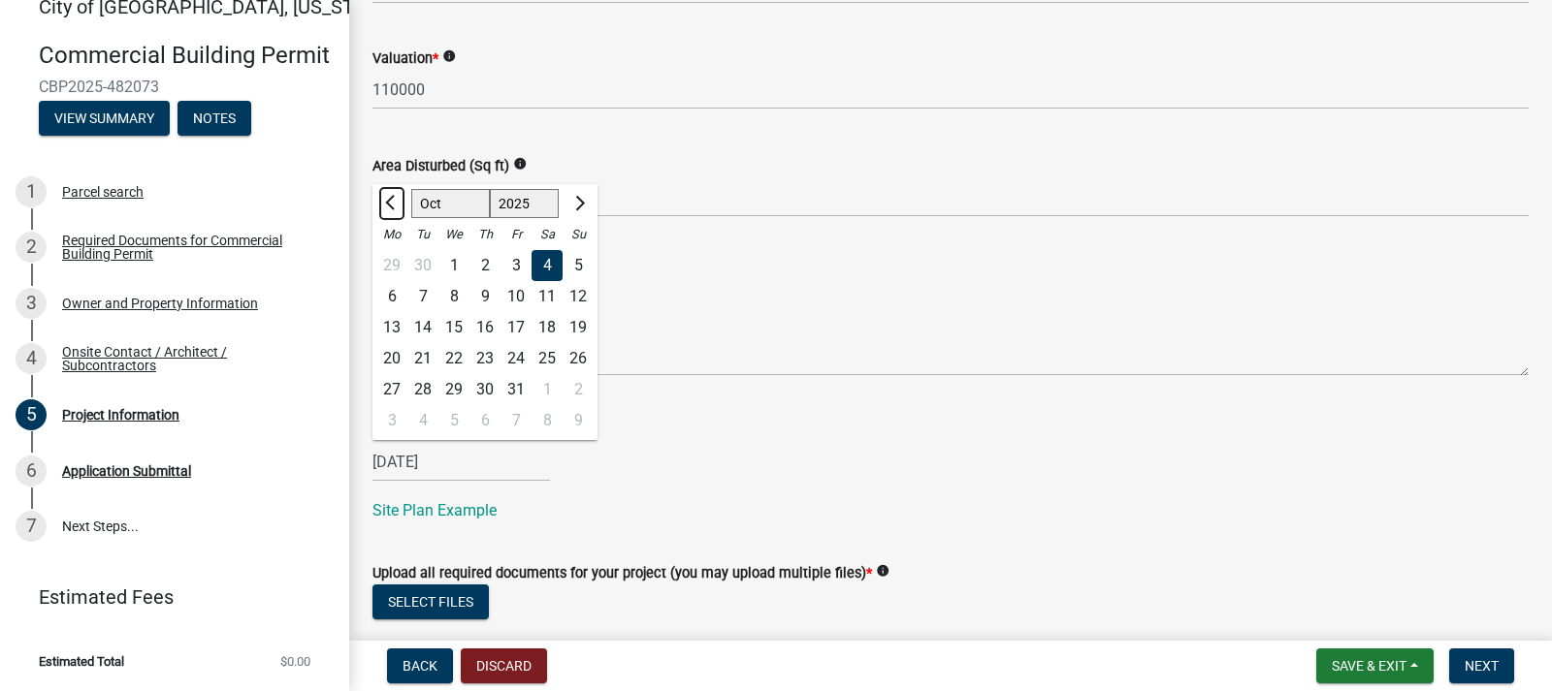
click at [394, 205] on span "Previous month" at bounding box center [392, 203] width 15 height 15
click at [581, 207] on button "Next month" at bounding box center [577, 203] width 23 height 31
click at [385, 202] on button "Previous month" at bounding box center [391, 203] width 23 height 31
select select "9"
click at [554, 354] on div "27" at bounding box center [546, 358] width 31 height 31
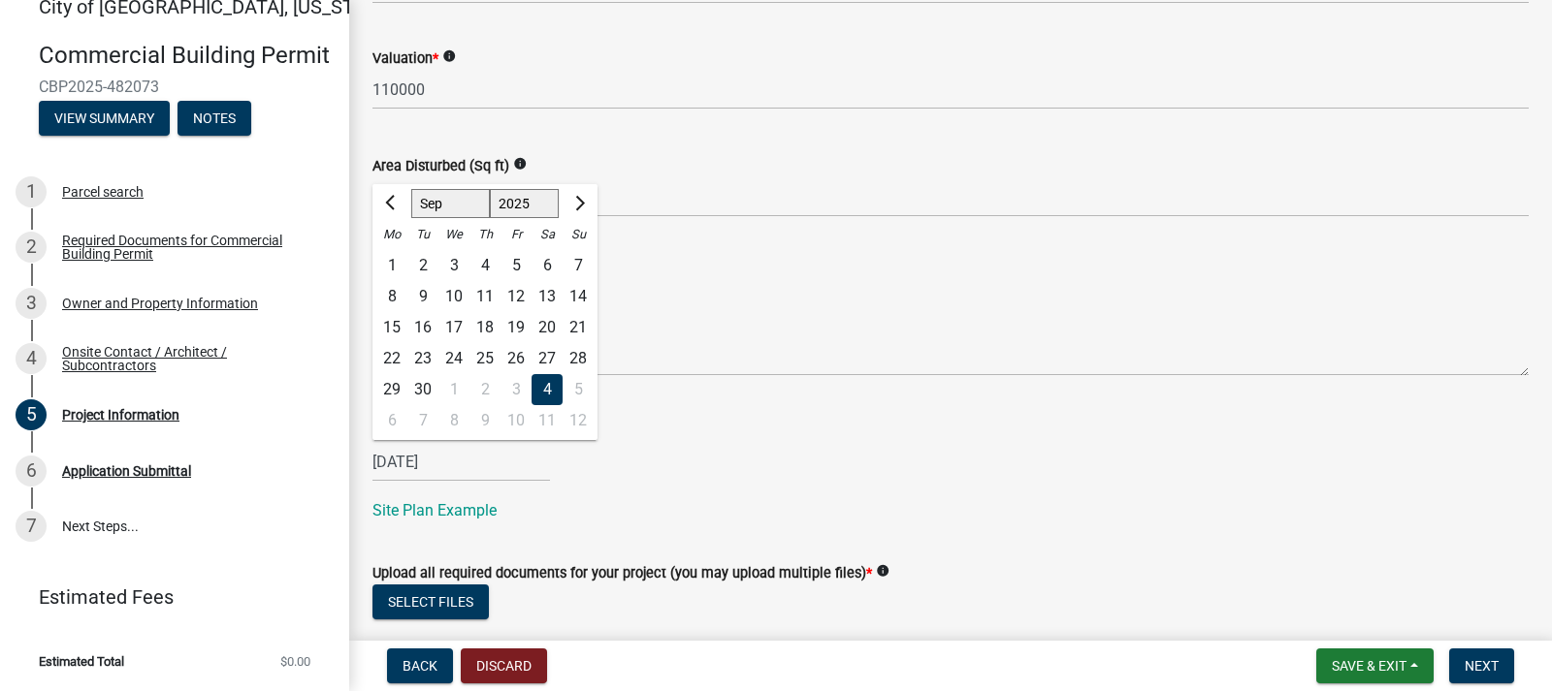
type input "[DATE]"
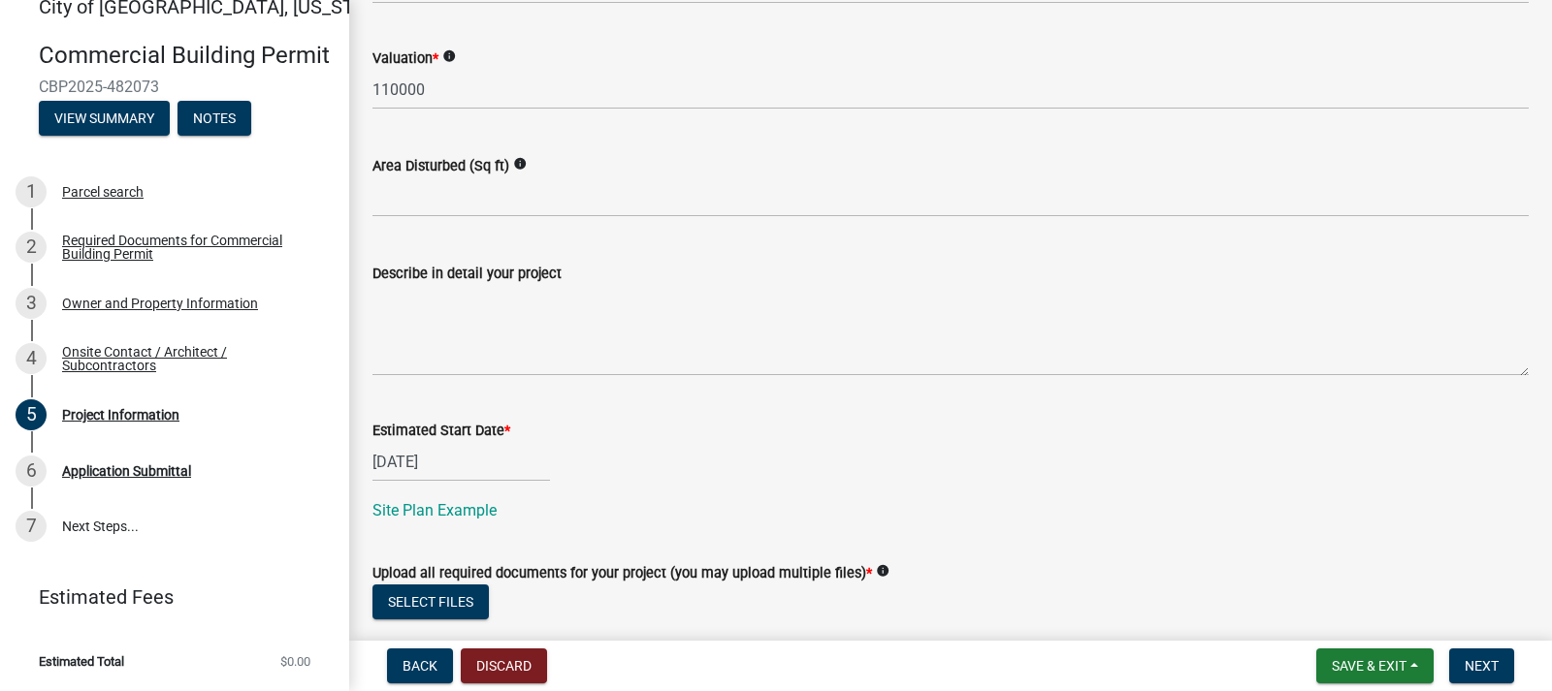
click at [504, 426] on span "*" at bounding box center [507, 431] width 6 height 16
click at [504, 442] on input "[DATE]" at bounding box center [460, 462] width 177 height 40
select select "9"
select select "2025"
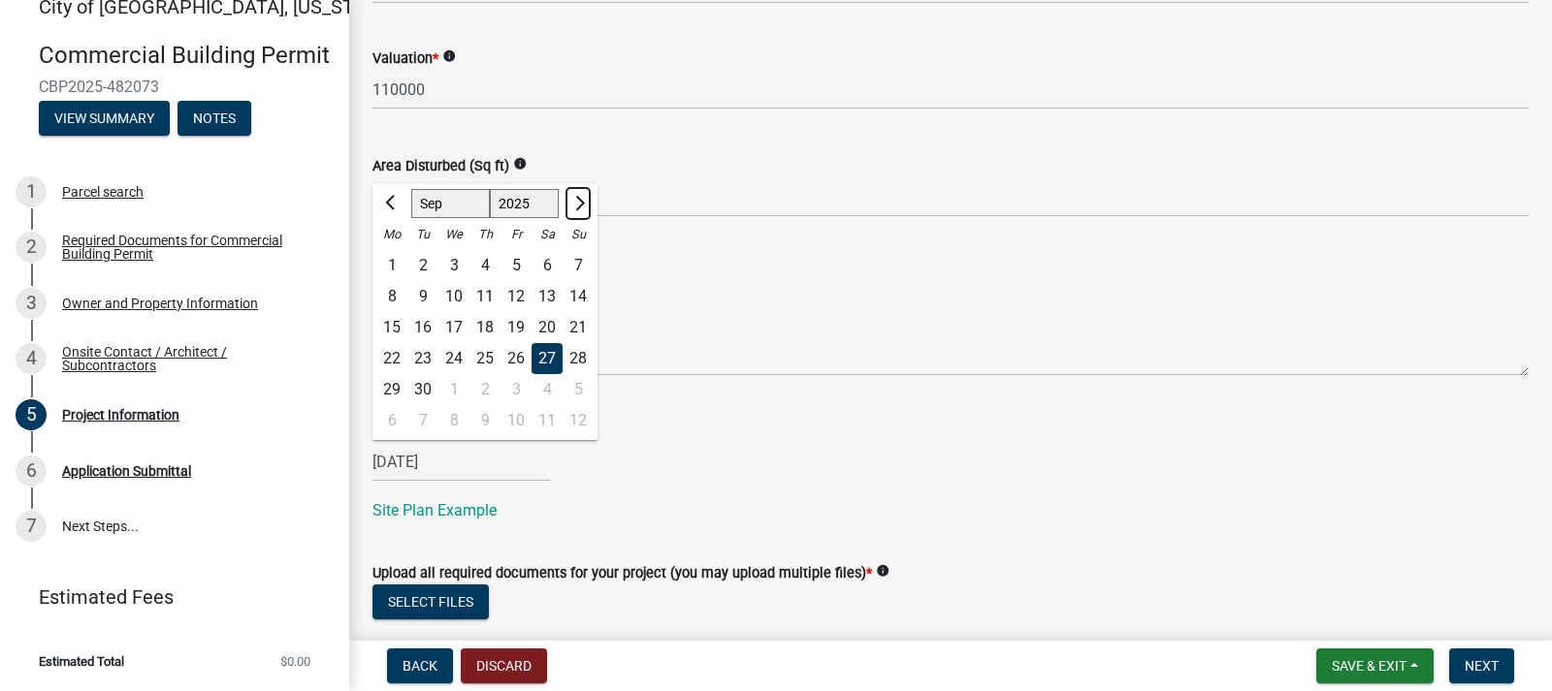
click at [585, 211] on button "Next month" at bounding box center [577, 203] width 23 height 31
select select "10"
click at [465, 265] on div "1" at bounding box center [453, 265] width 31 height 31
type input "[DATE]"
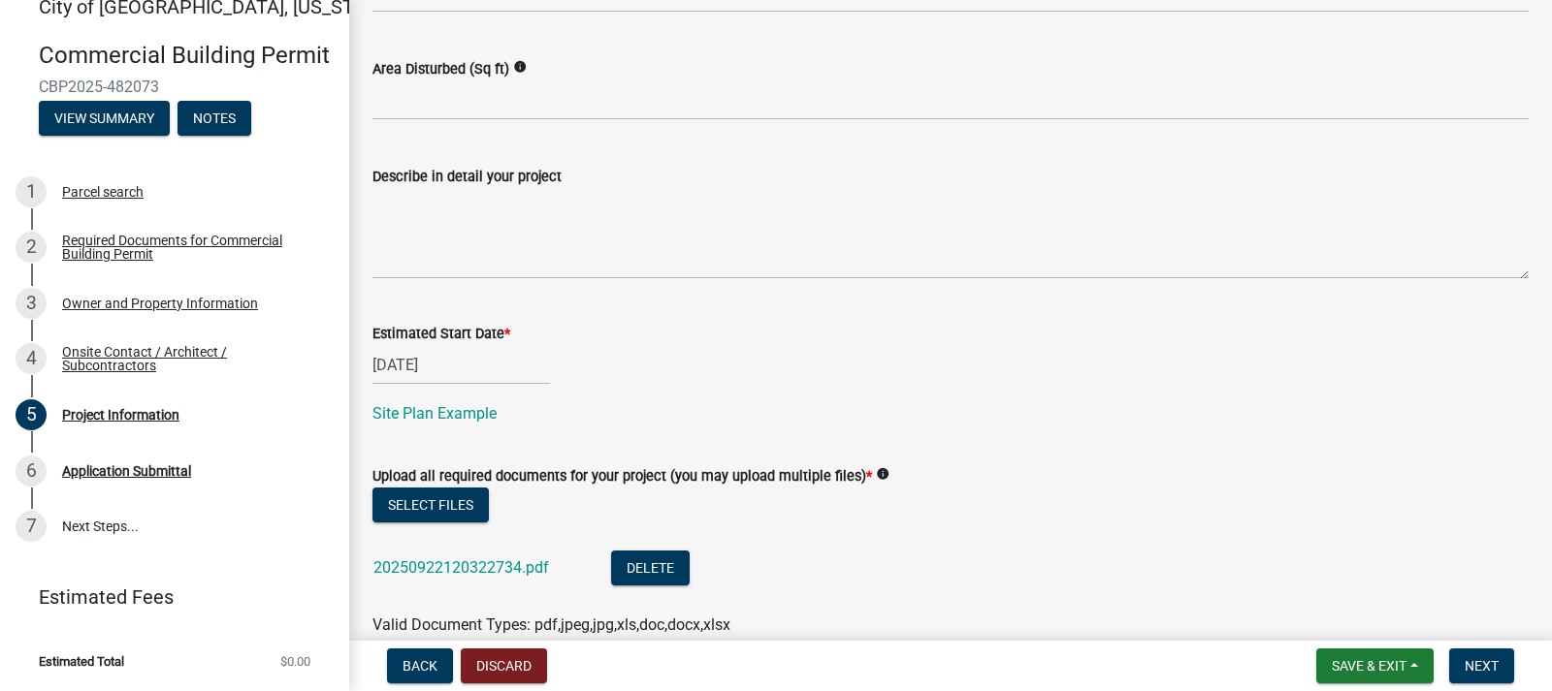
scroll to position [926, 0]
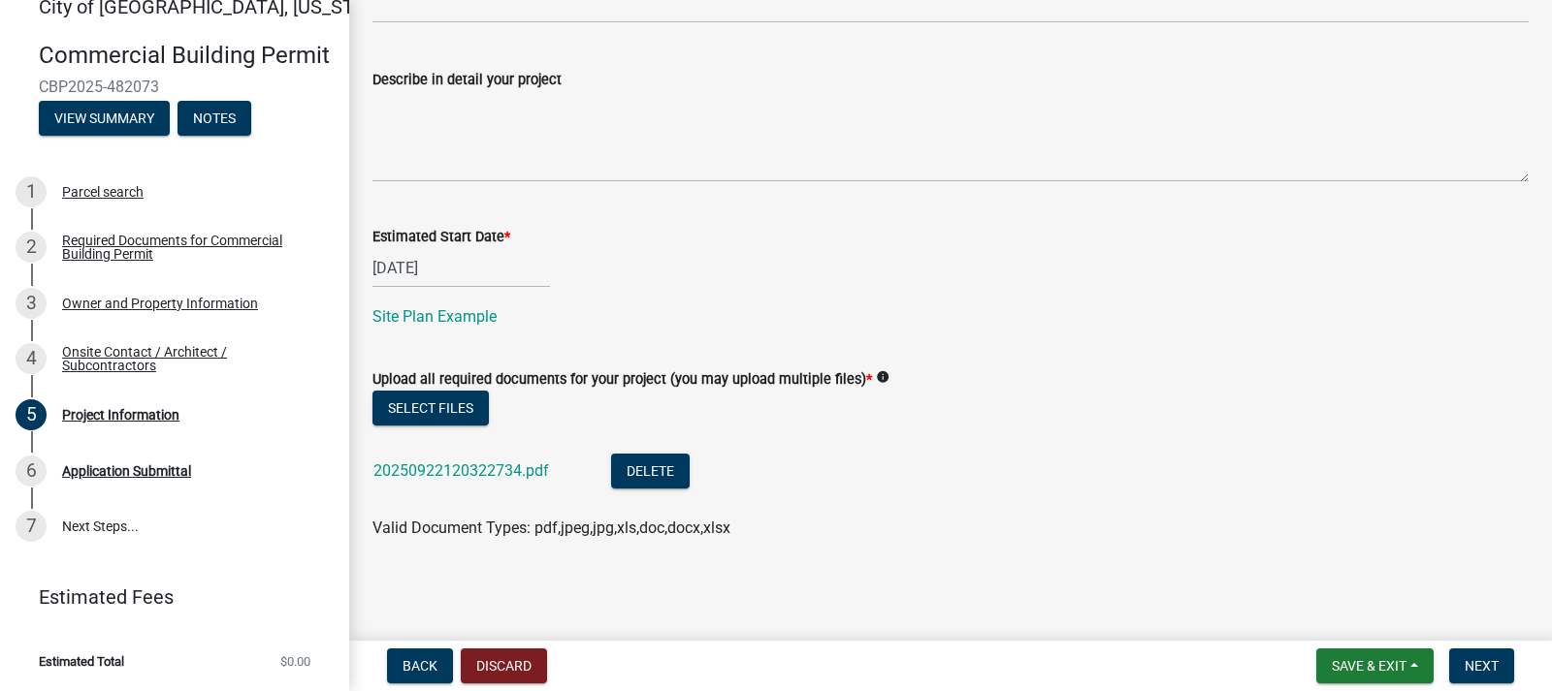
click at [857, 526] on div "Valid Document Types: pdf,jpeg,jpg,xls,doc,docx,xlsx" at bounding box center [950, 528] width 1185 height 23
click at [1465, 658] on span "Next" at bounding box center [1481, 666] width 34 height 16
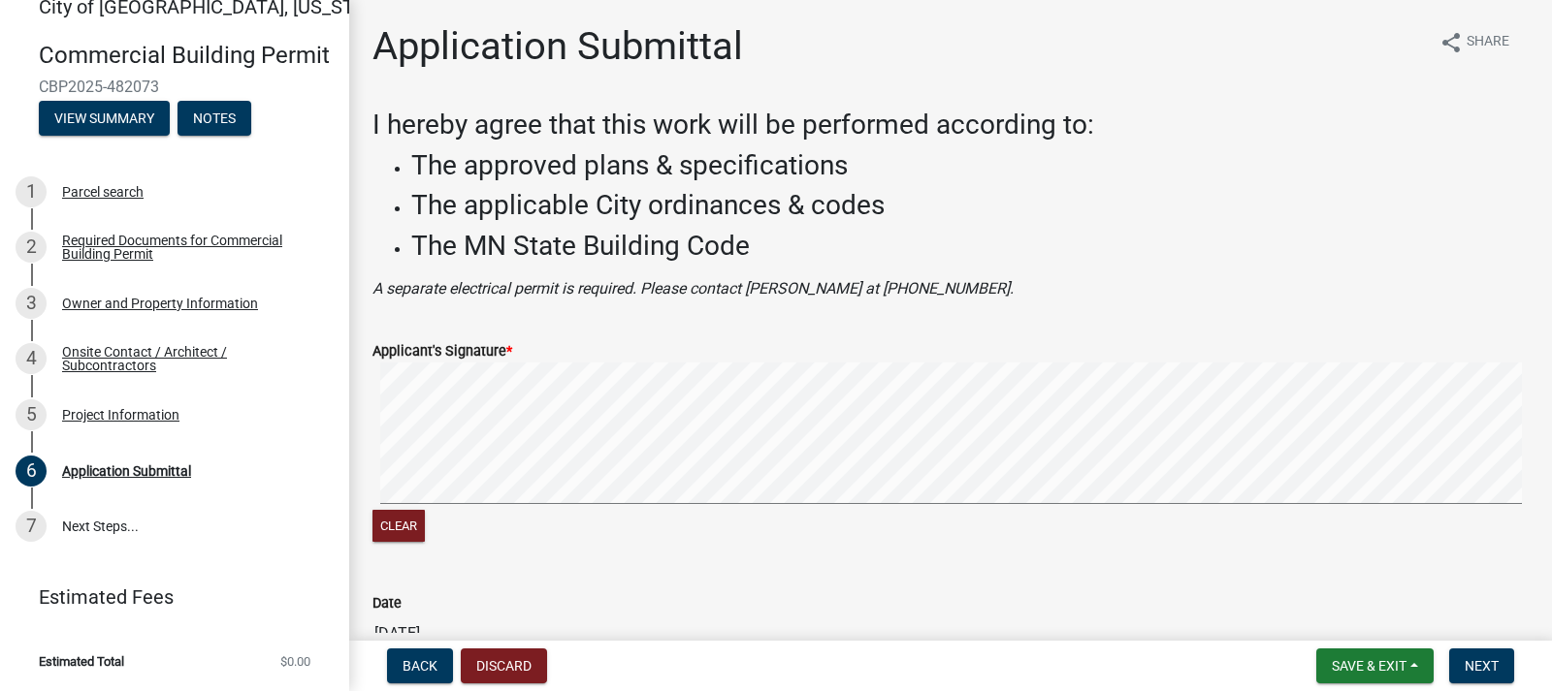
scroll to position [97, 0]
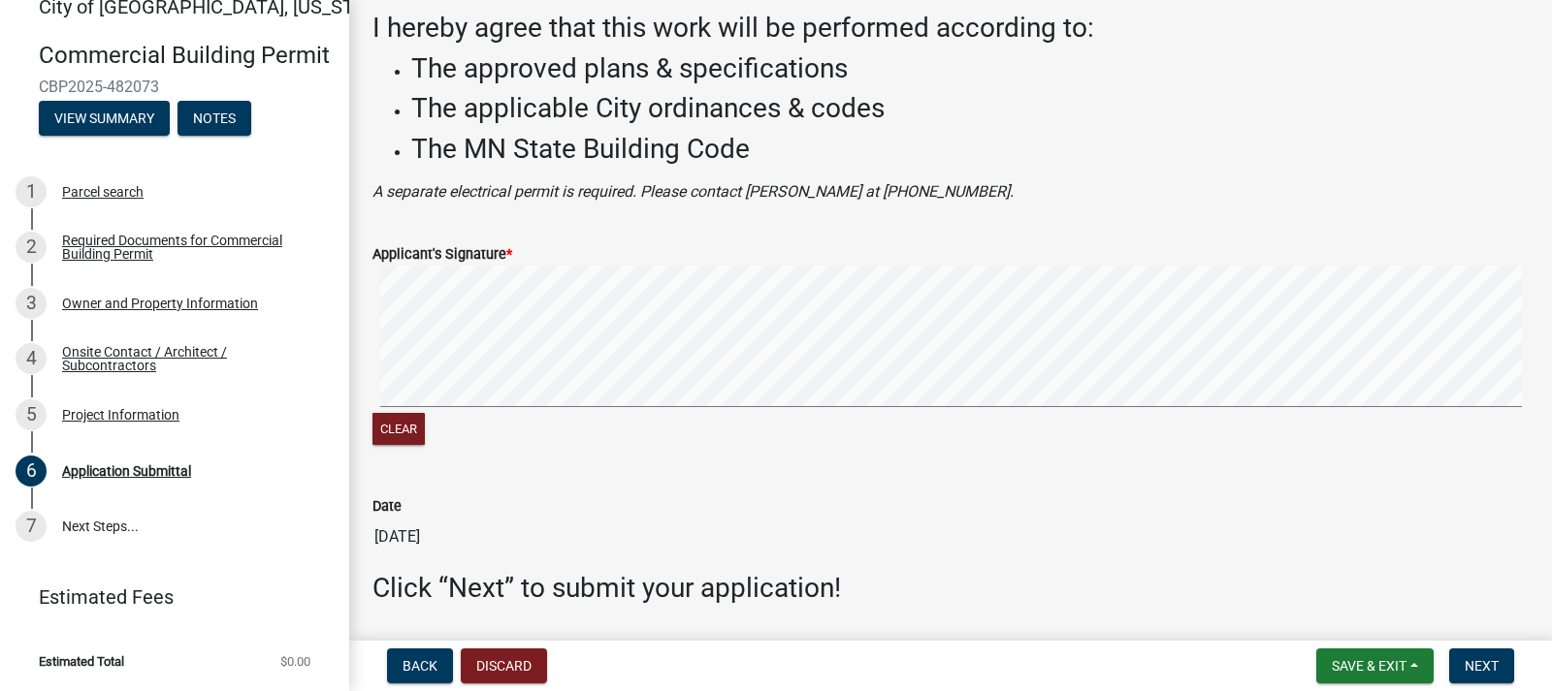
click at [534, 444] on div "Clear" at bounding box center [950, 358] width 1156 height 184
click at [405, 428] on button "Clear" at bounding box center [398, 429] width 52 height 32
click at [448, 443] on div "Clear" at bounding box center [950, 358] width 1156 height 184
click at [428, 427] on div "Clear" at bounding box center [950, 431] width 1156 height 37
click at [425, 431] on button "Clear" at bounding box center [398, 429] width 52 height 32
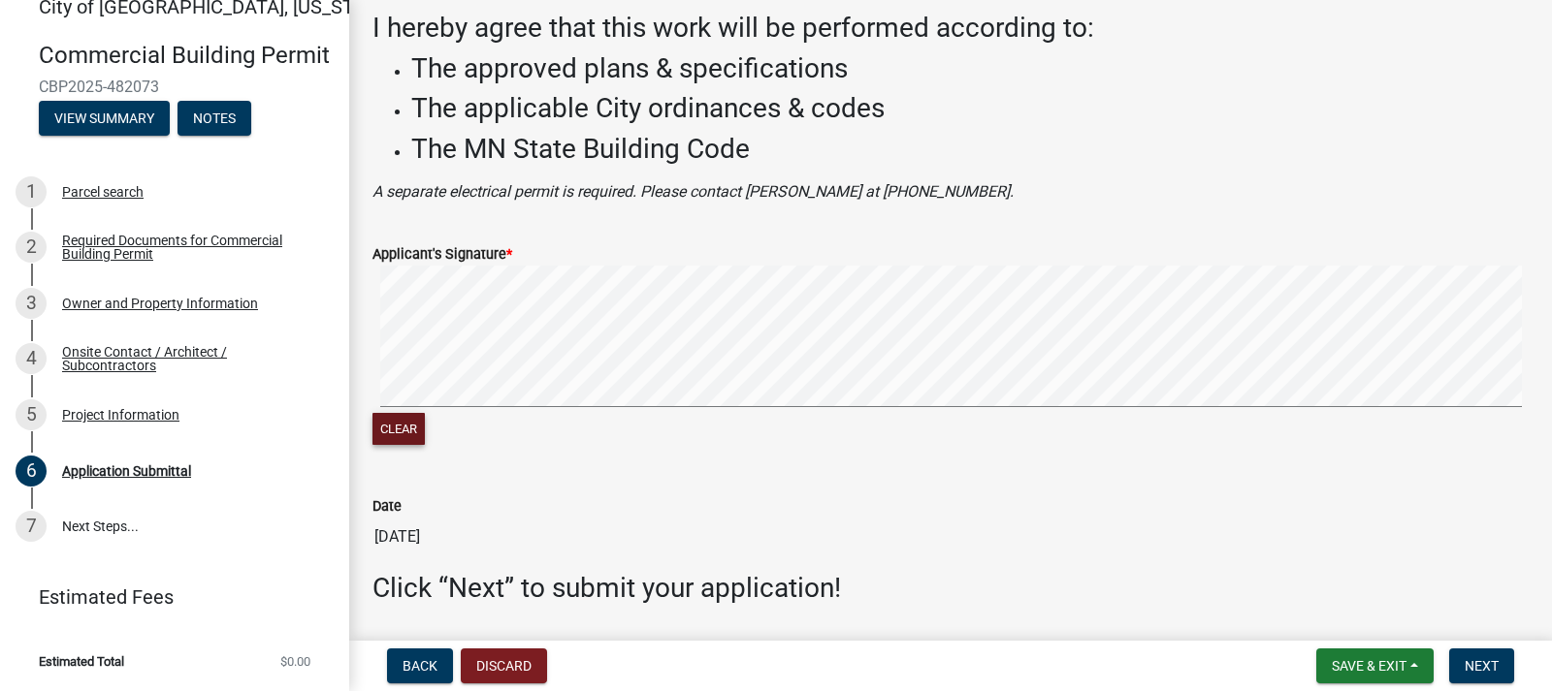
click at [482, 435] on div "Clear" at bounding box center [950, 358] width 1156 height 184
click at [611, 410] on signature-pad at bounding box center [950, 339] width 1156 height 147
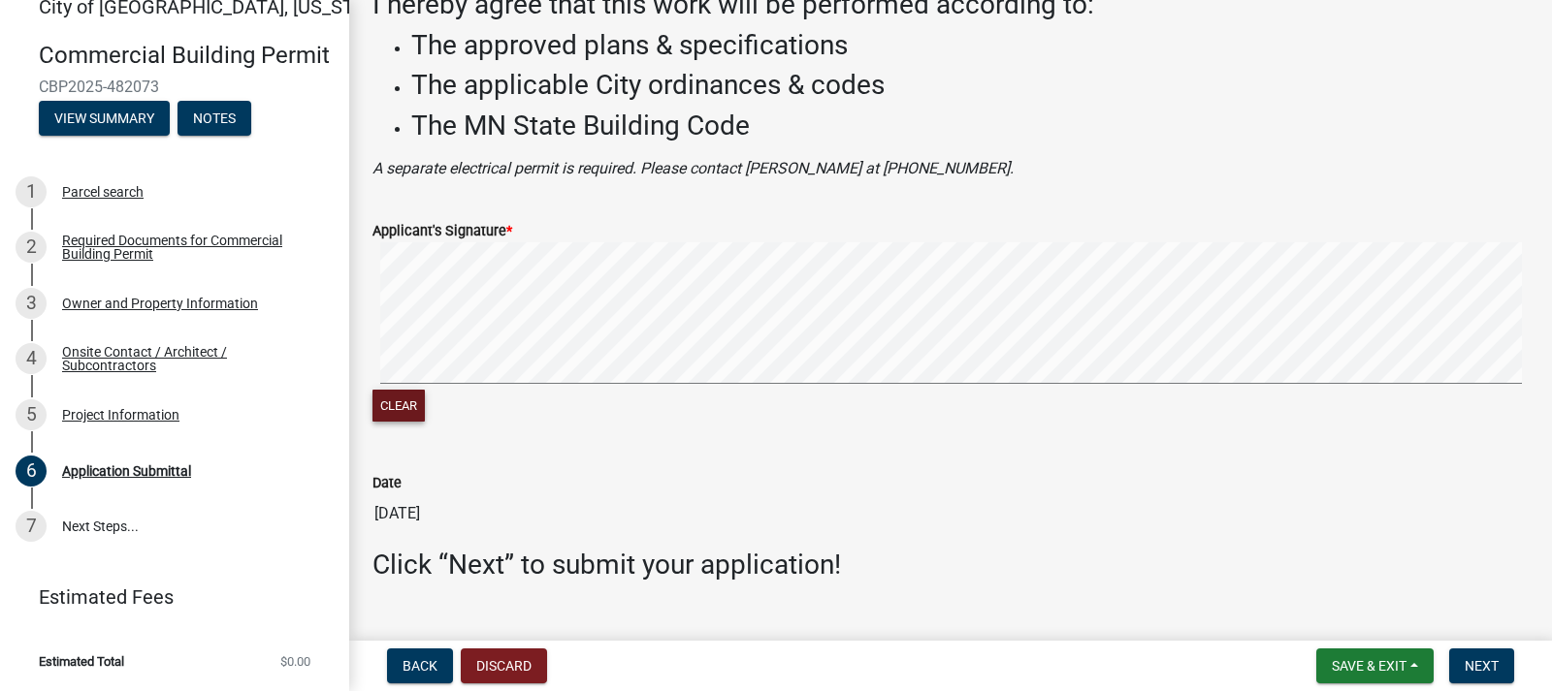
scroll to position [159, 0]
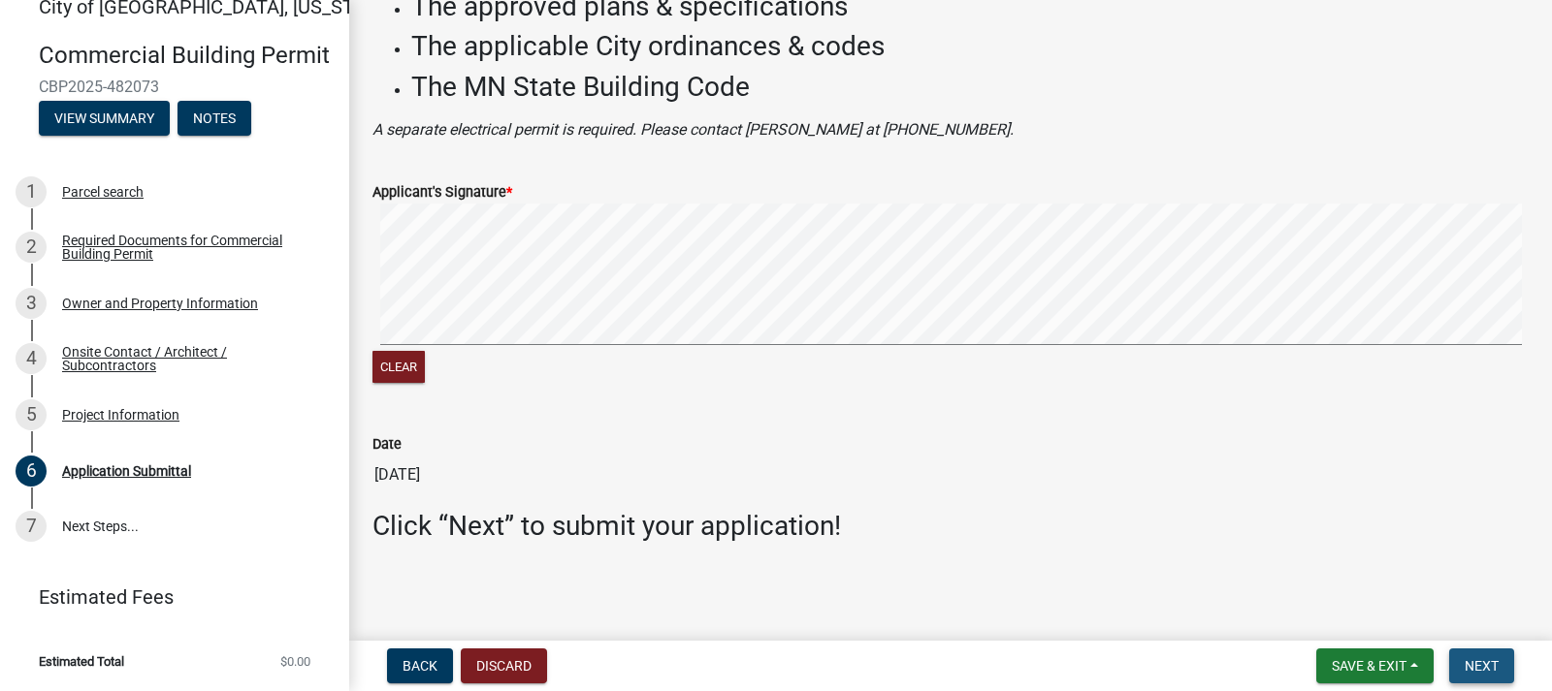
click at [1474, 658] on span "Next" at bounding box center [1481, 666] width 34 height 16
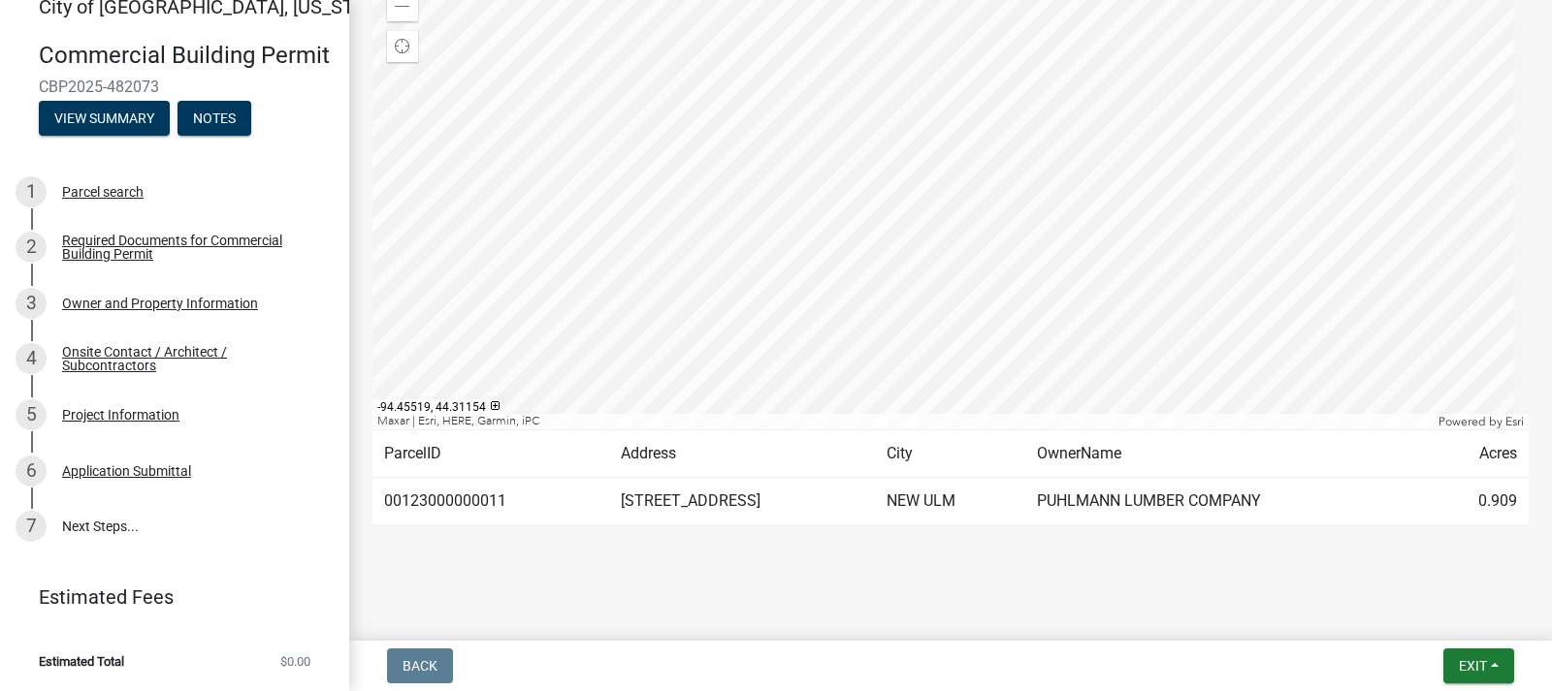
scroll to position [251, 0]
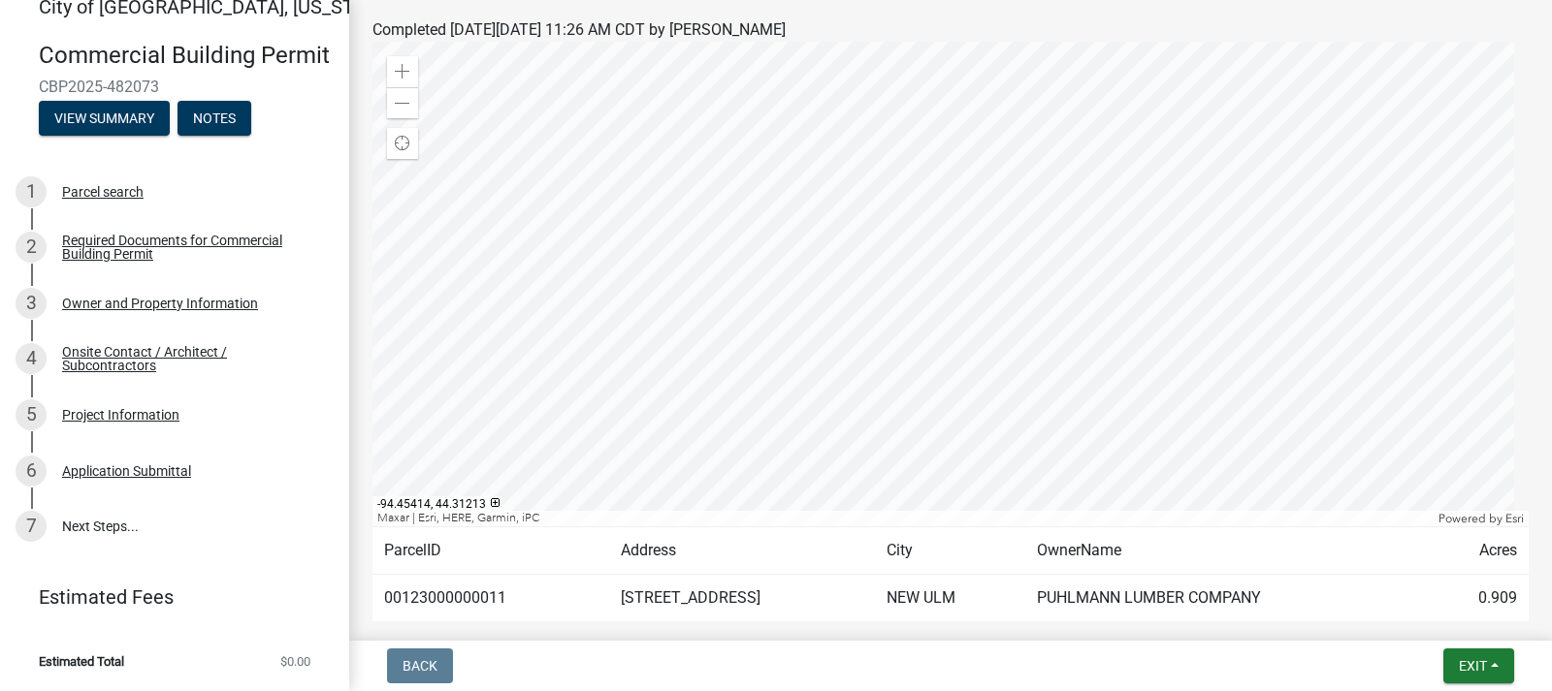
click at [1001, 363] on div at bounding box center [950, 284] width 1156 height 485
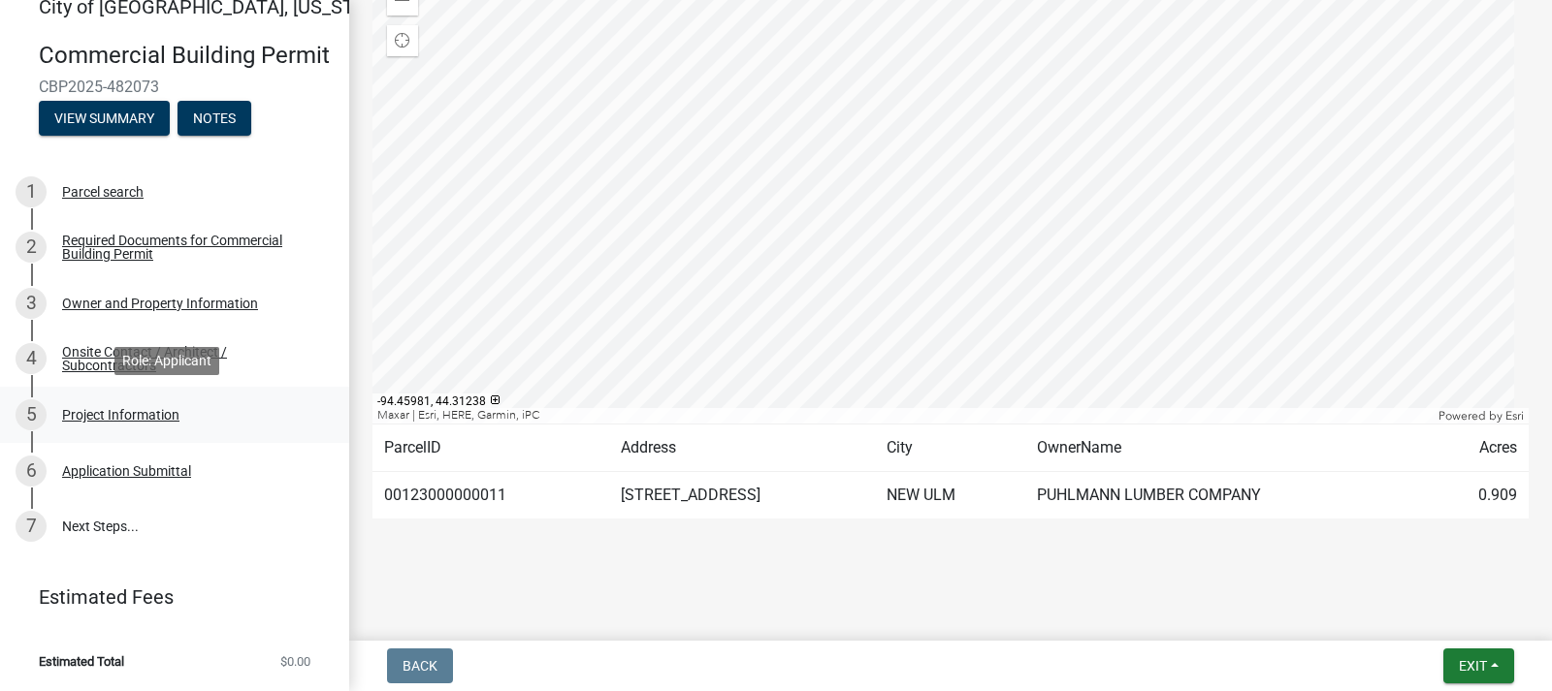
scroll to position [56, 0]
click at [1481, 661] on span "Exit" at bounding box center [1473, 666] width 28 height 16
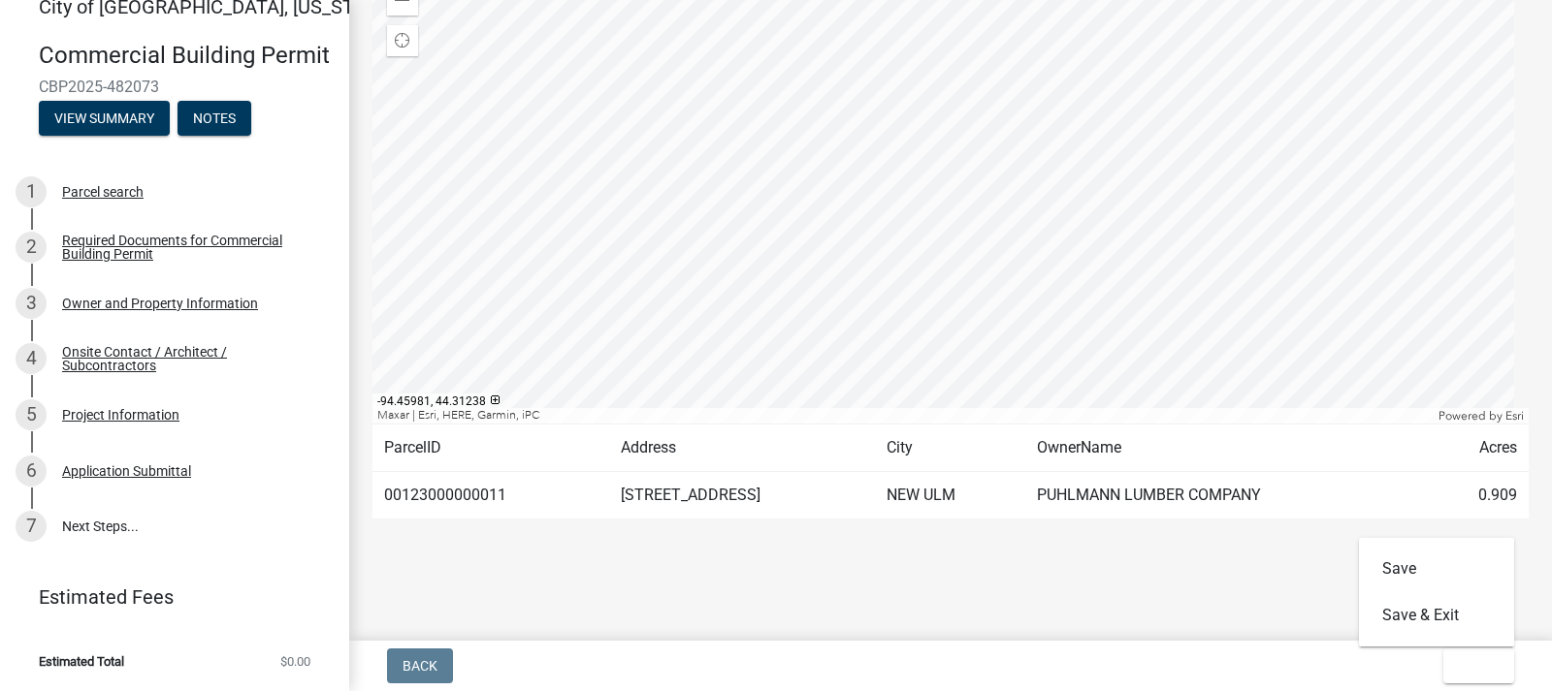
click at [1184, 590] on main "Submitted Thank you for submitting your information. You may view the submitted…" at bounding box center [950, 316] width 1203 height 633
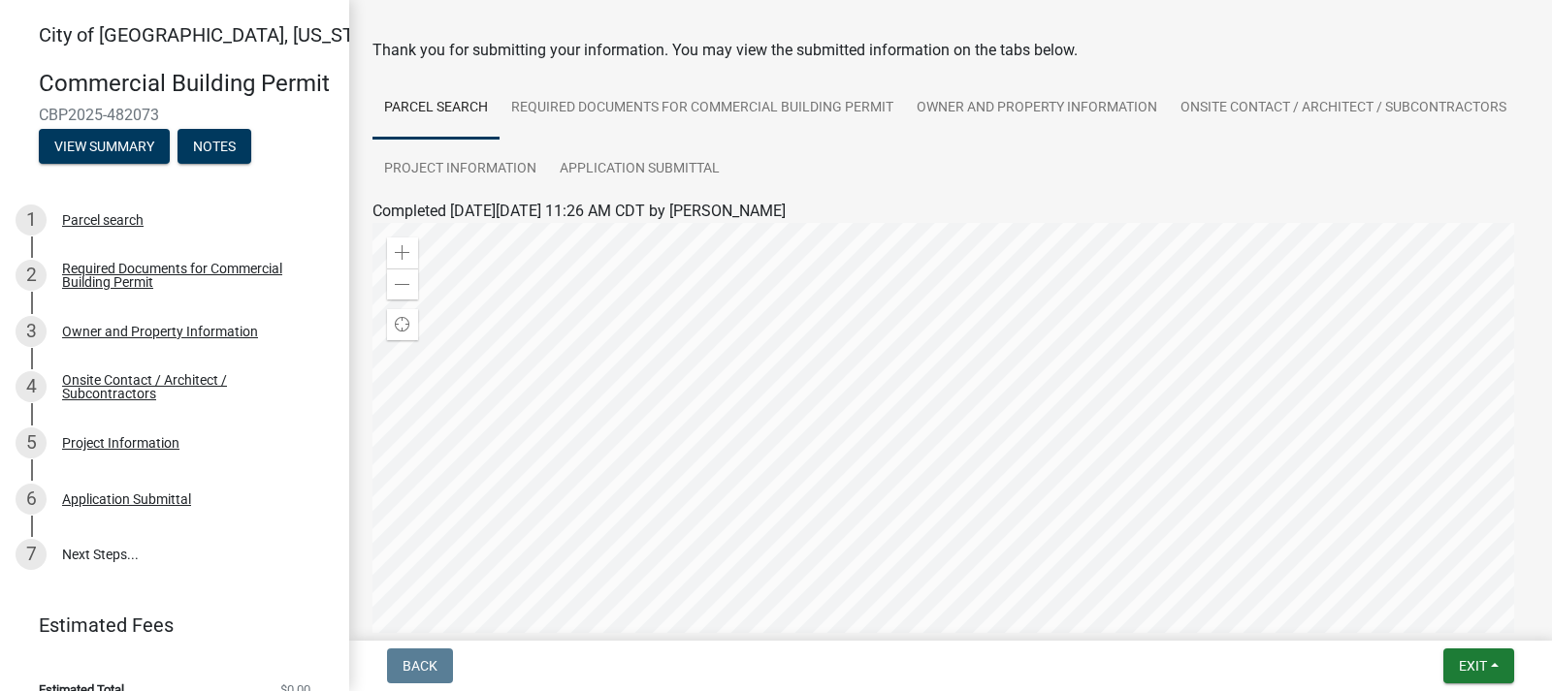
scroll to position [63, 0]
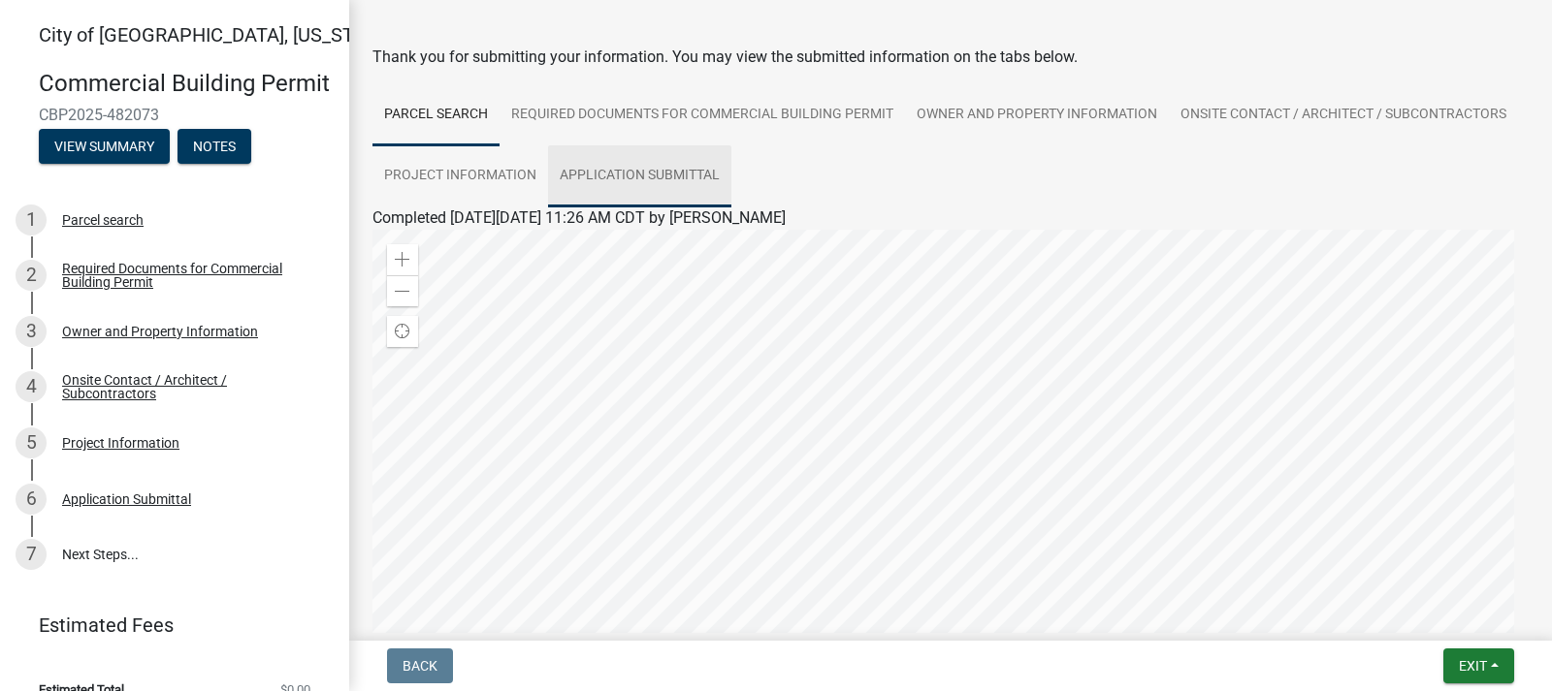
click at [731, 174] on link "Application Submittal" at bounding box center [639, 176] width 183 height 62
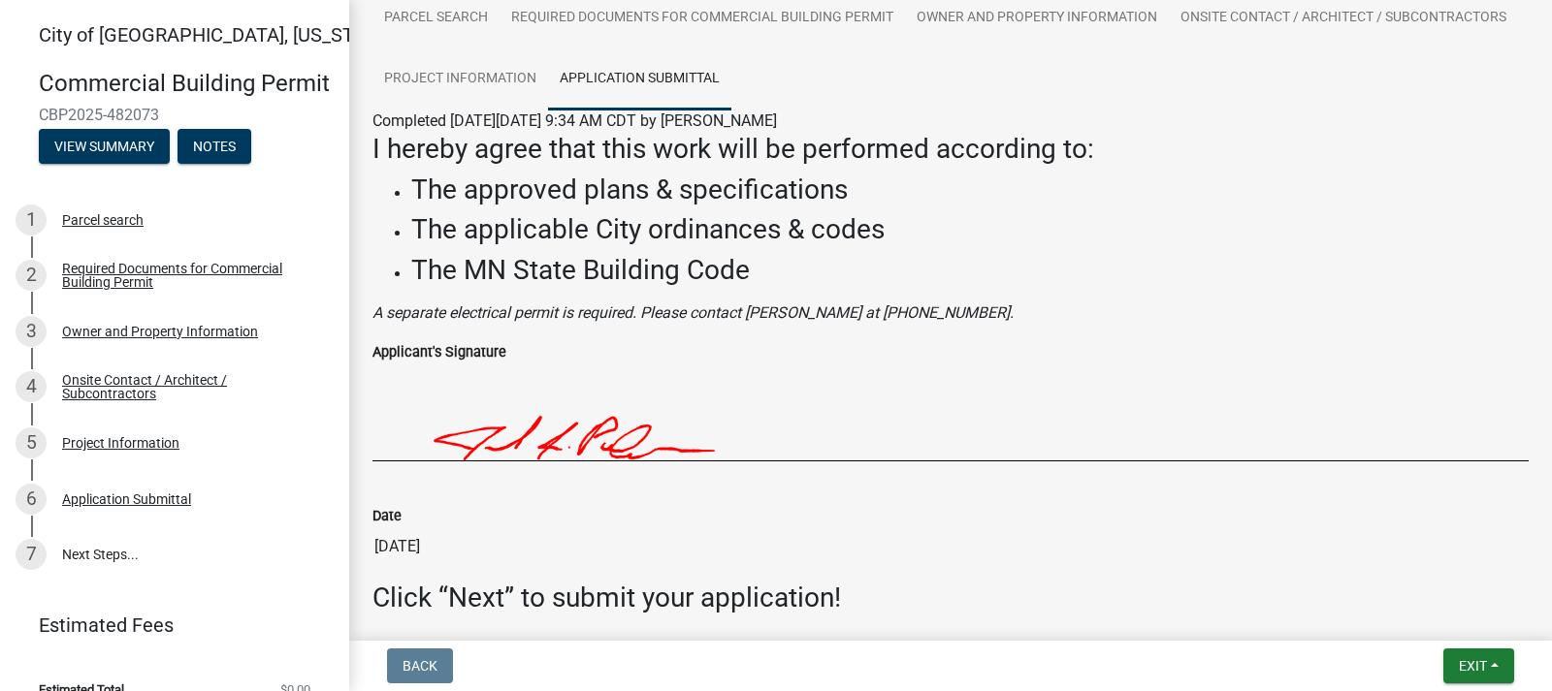
scroll to position [256, 0]
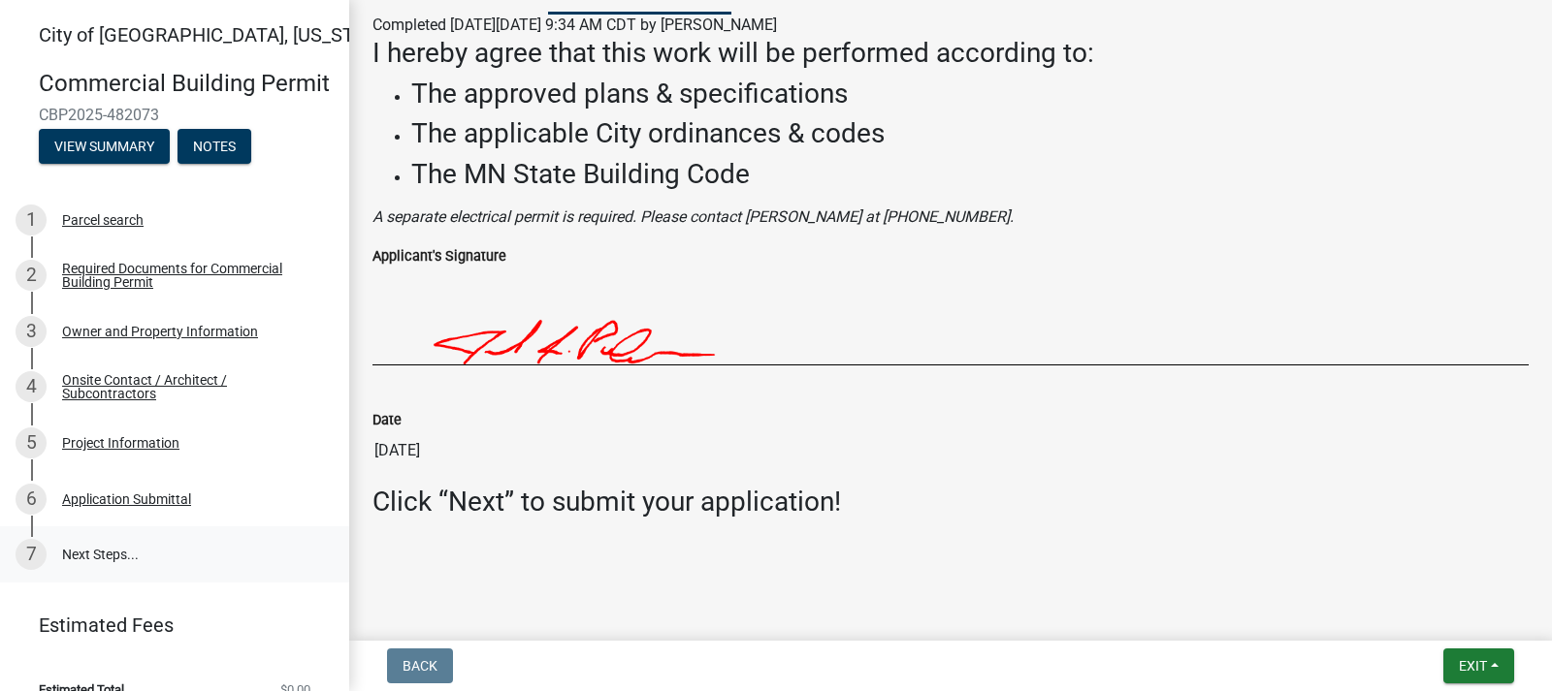
click at [88, 583] on link "7 Next Steps..." at bounding box center [174, 555] width 349 height 56
click at [1455, 666] on button "Exit" at bounding box center [1478, 666] width 71 height 35
click at [1435, 617] on button "Save & Exit" at bounding box center [1436, 616] width 155 height 47
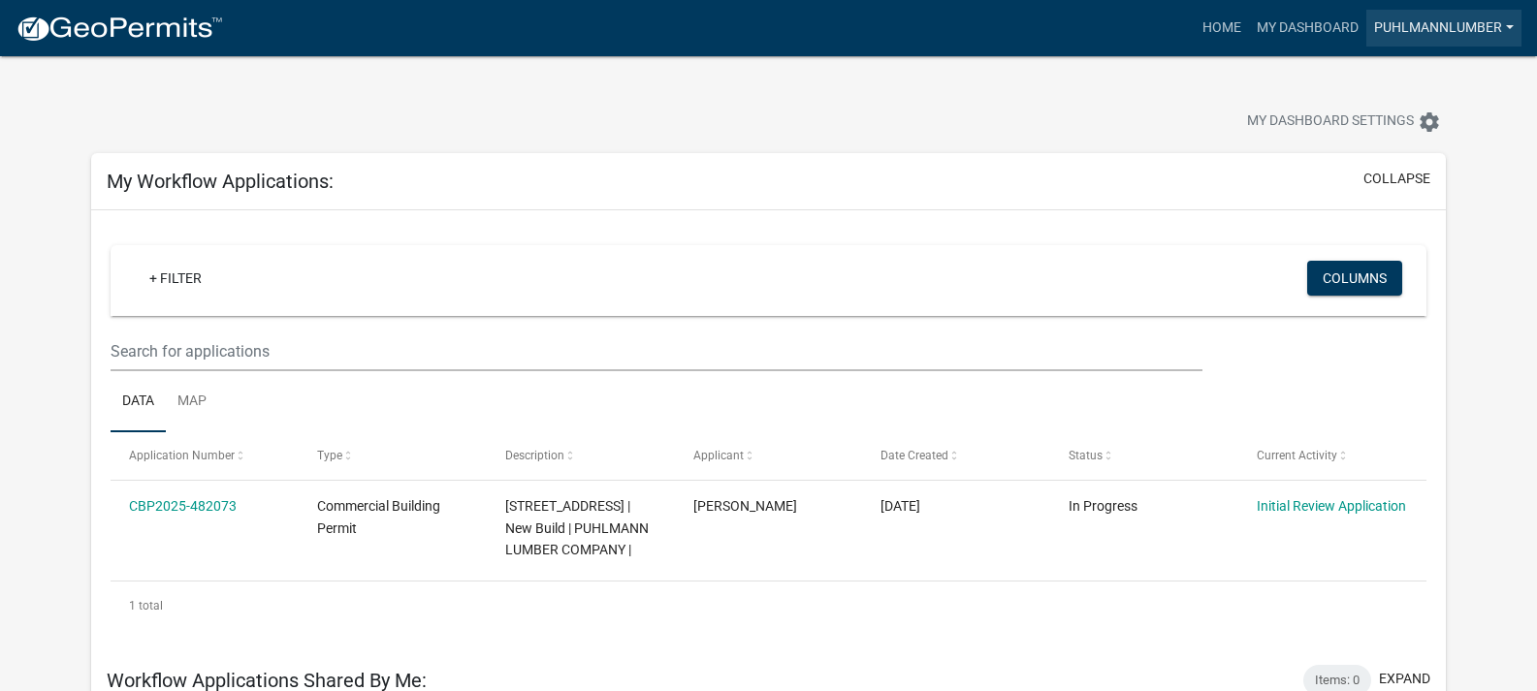
click at [1442, 29] on link "Puhlmannlumber" at bounding box center [1443, 28] width 155 height 37
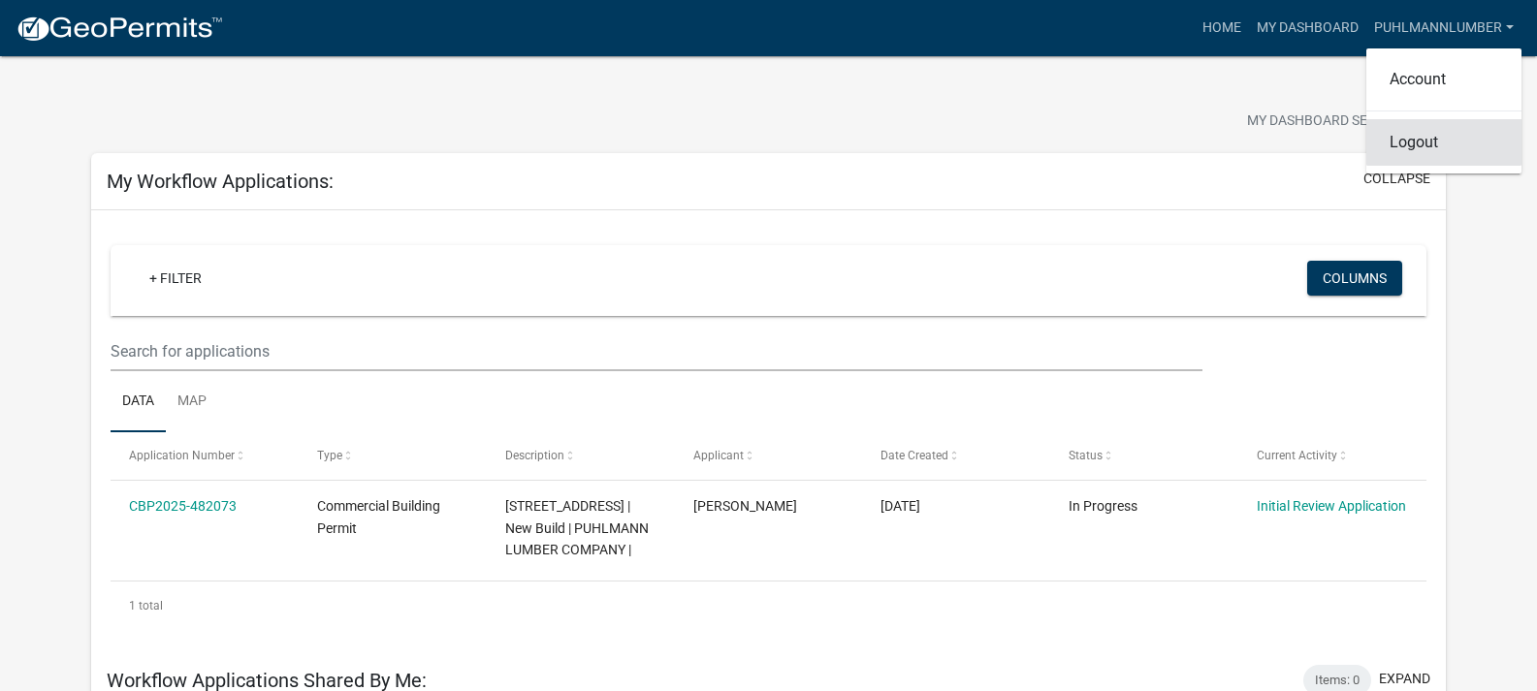
click at [1424, 140] on link "Logout" at bounding box center [1443, 142] width 155 height 47
